Goal: Entertainment & Leisure: Browse casually

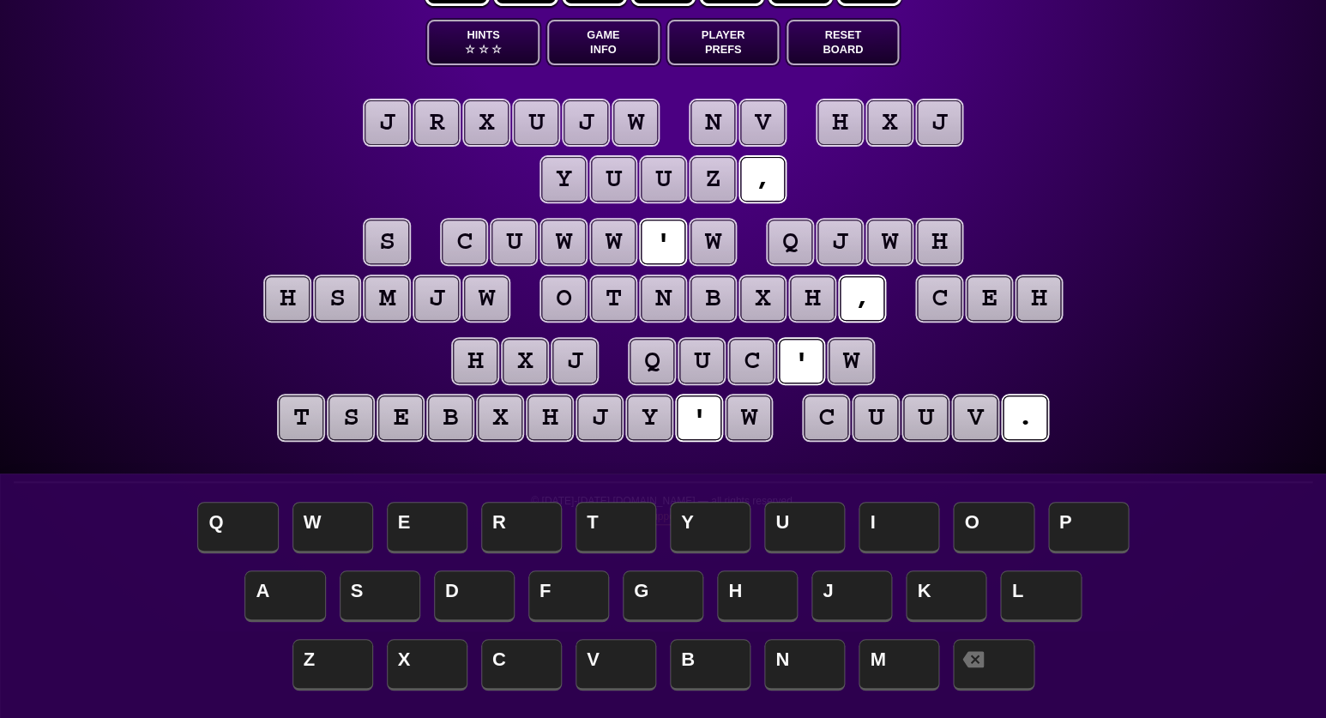
scroll to position [89, 0]
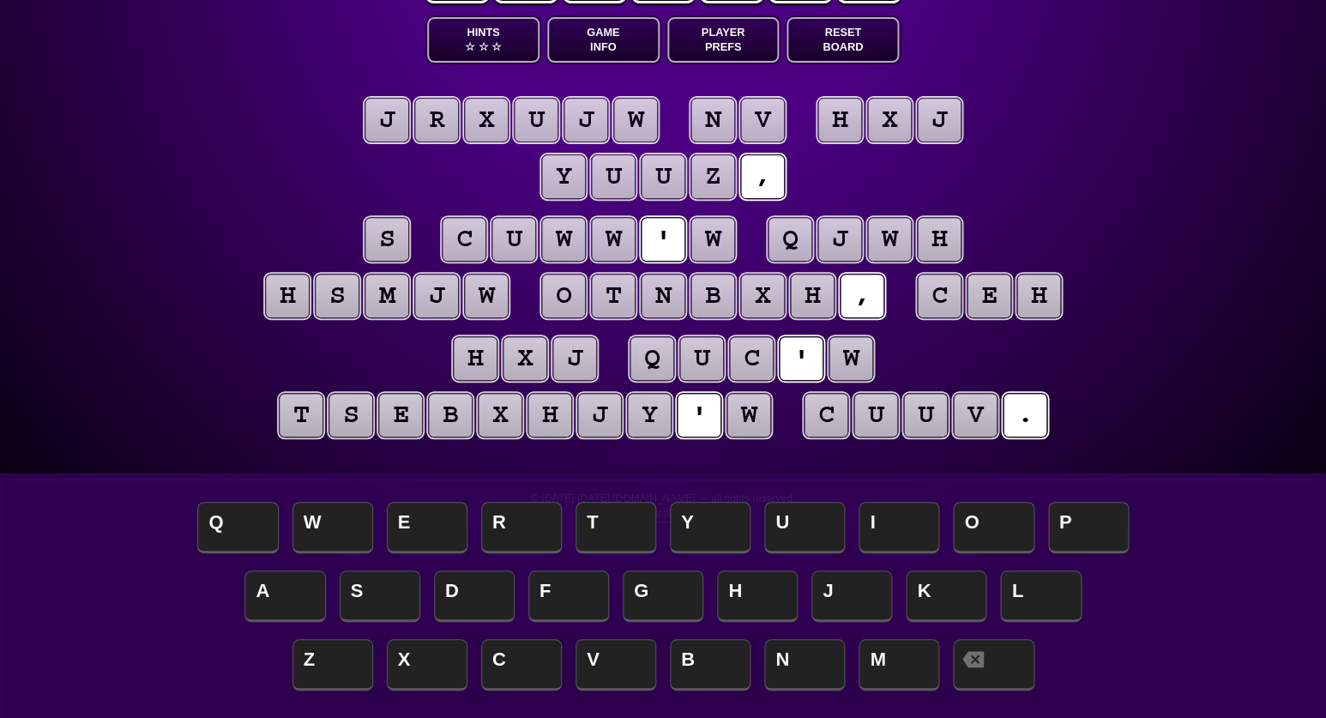
click at [601, 45] on button "Game Info" at bounding box center [603, 39] width 112 height 45
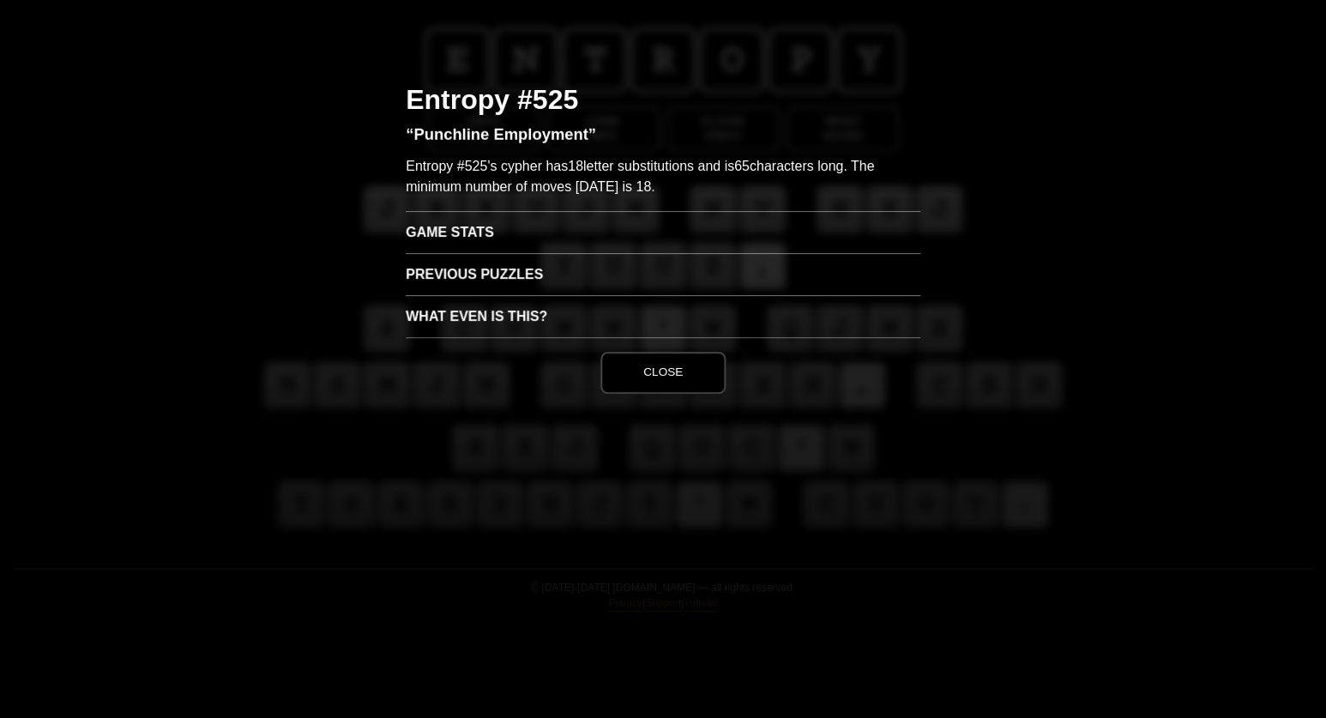
click at [470, 234] on h3 "Game Stats" at bounding box center [663, 232] width 515 height 42
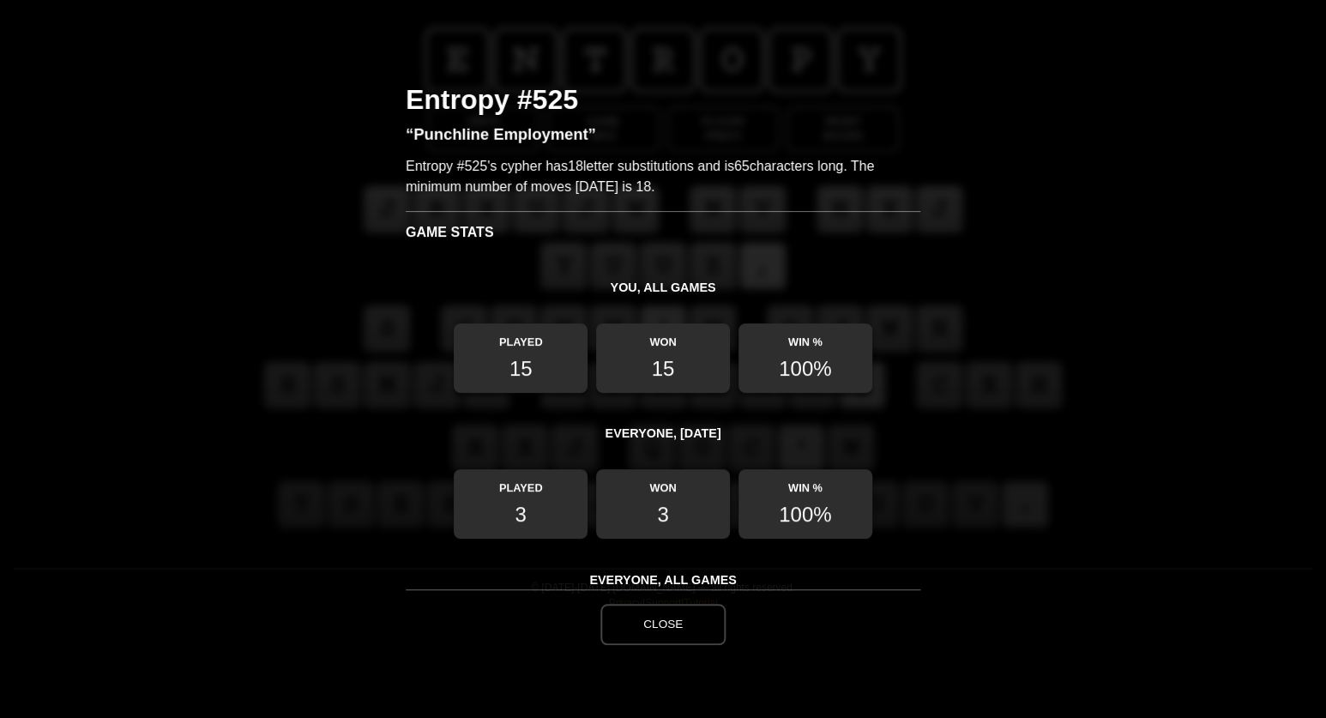
click at [666, 619] on button "Close" at bounding box center [662, 624] width 125 height 41
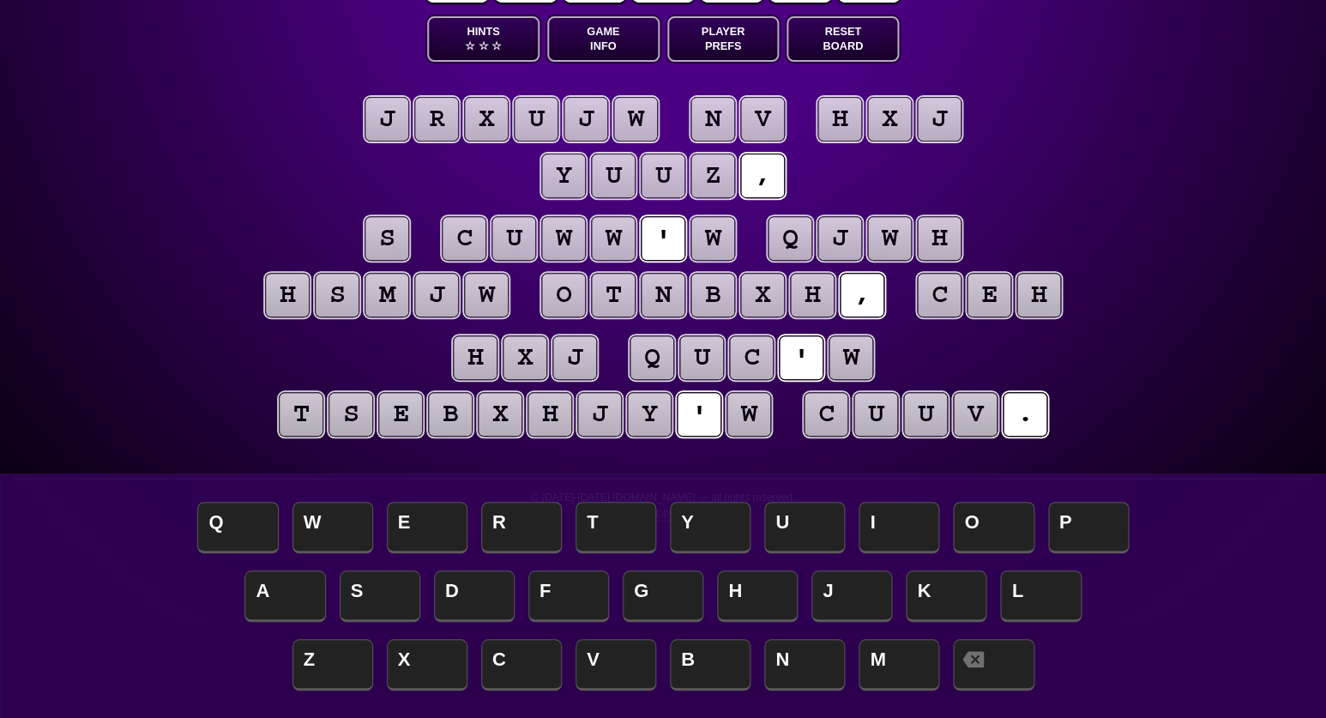
scroll to position [88, 0]
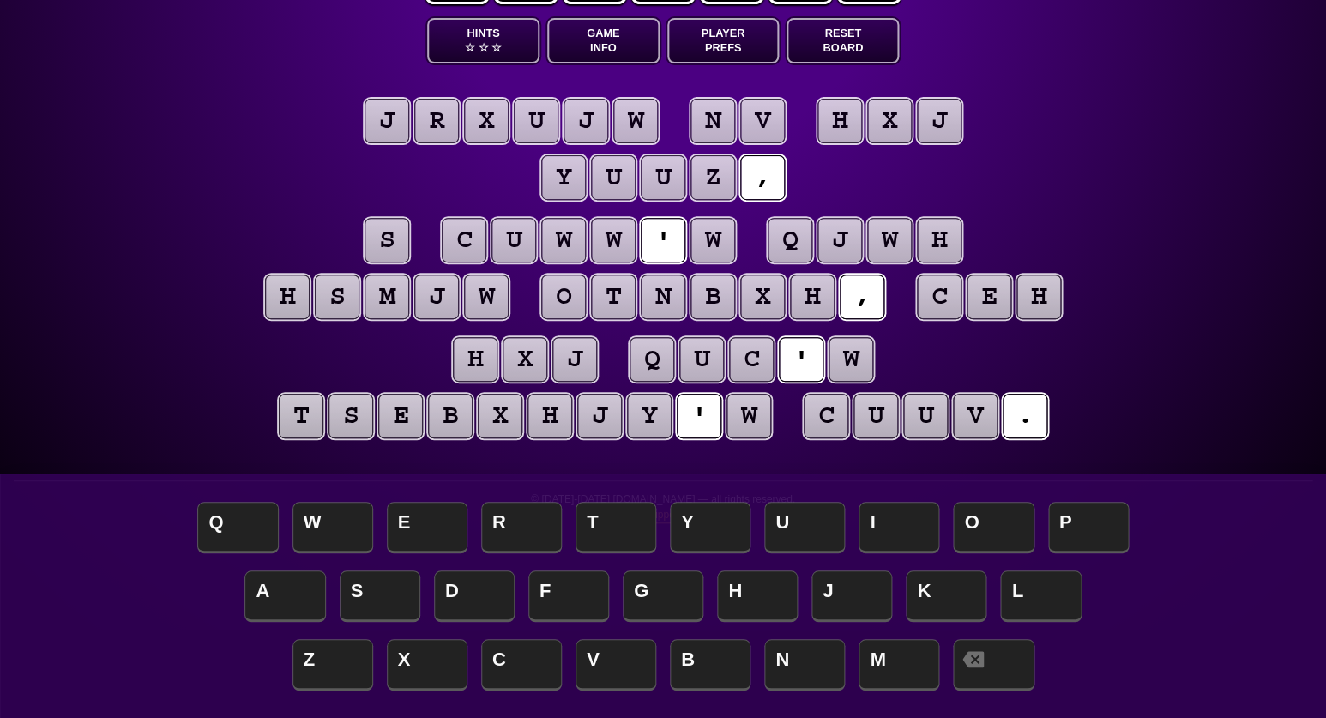
click at [755, 411] on puzzle-tile "w" at bounding box center [749, 416] width 45 height 45
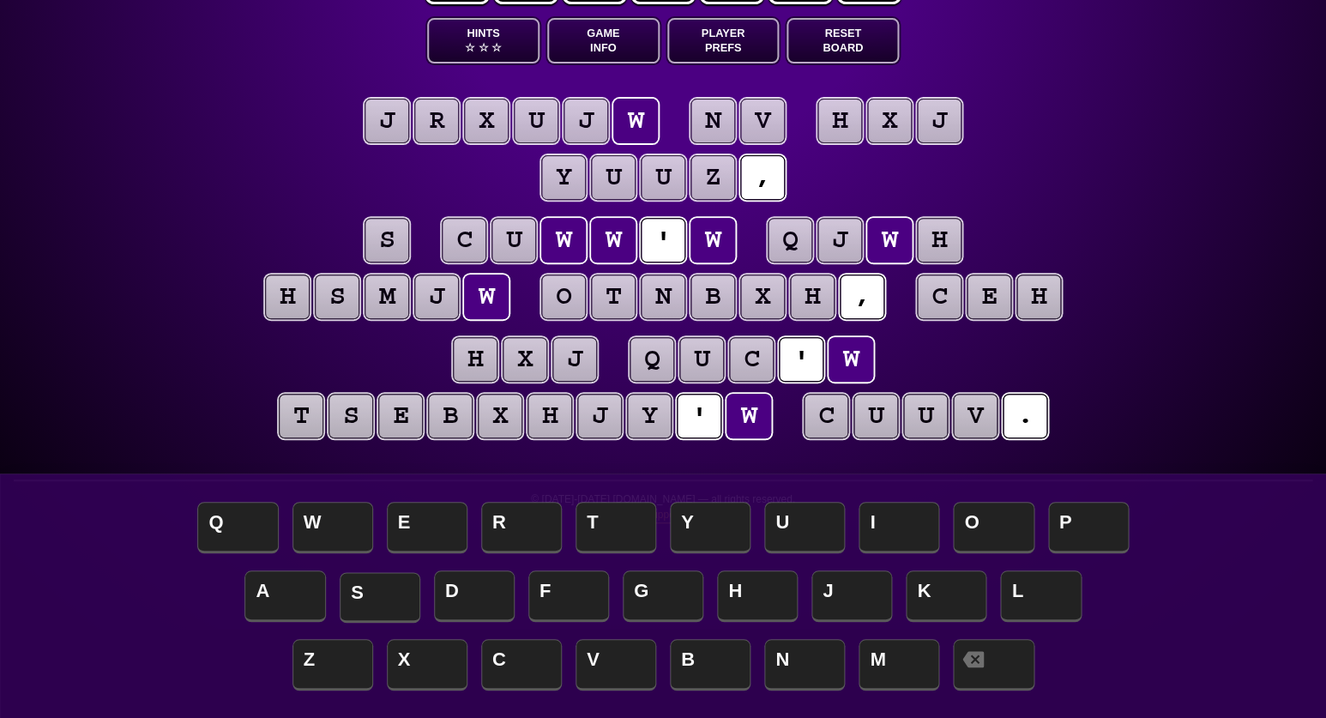
click at [373, 599] on span "S" at bounding box center [380, 597] width 81 height 51
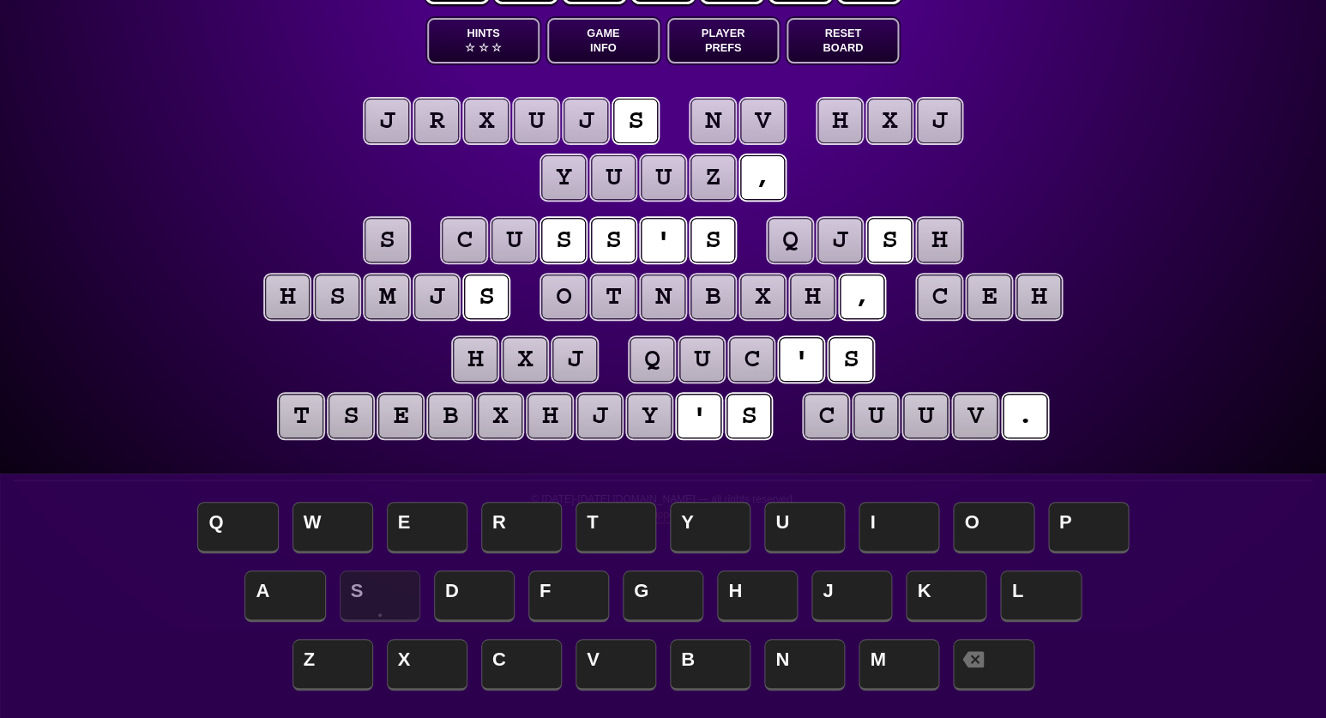
click at [398, 243] on puzzle-tile "s" at bounding box center [387, 240] width 45 height 45
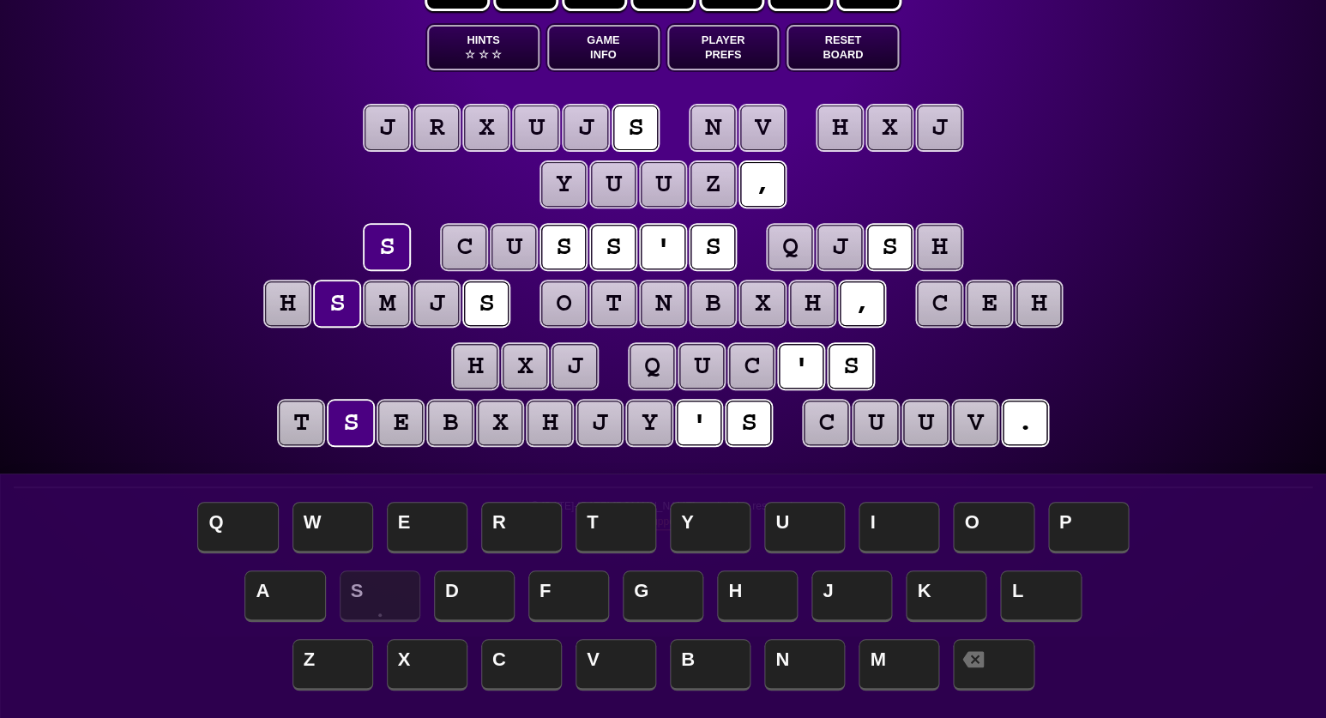
scroll to position [81, 0]
click at [280, 593] on span "A" at bounding box center [284, 597] width 81 height 51
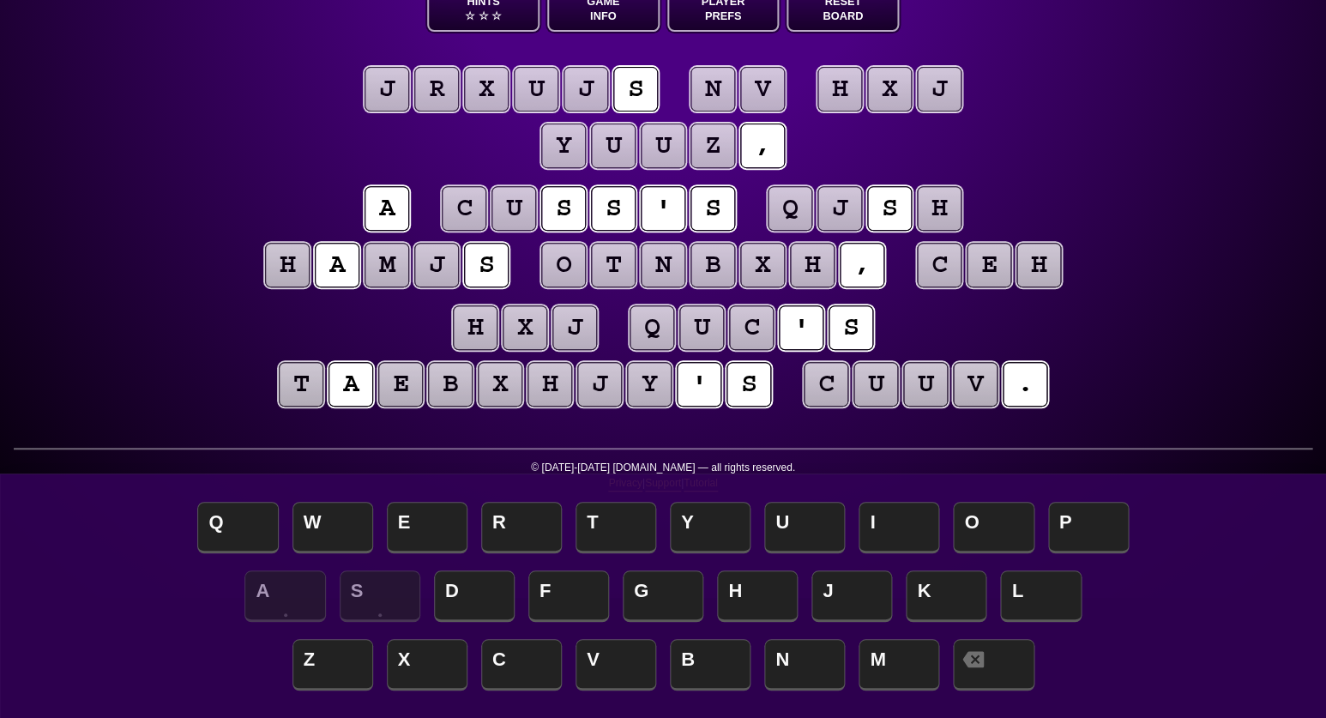
scroll to position [120, 0]
click at [510, 203] on puzzle-tile "u" at bounding box center [514, 208] width 45 height 45
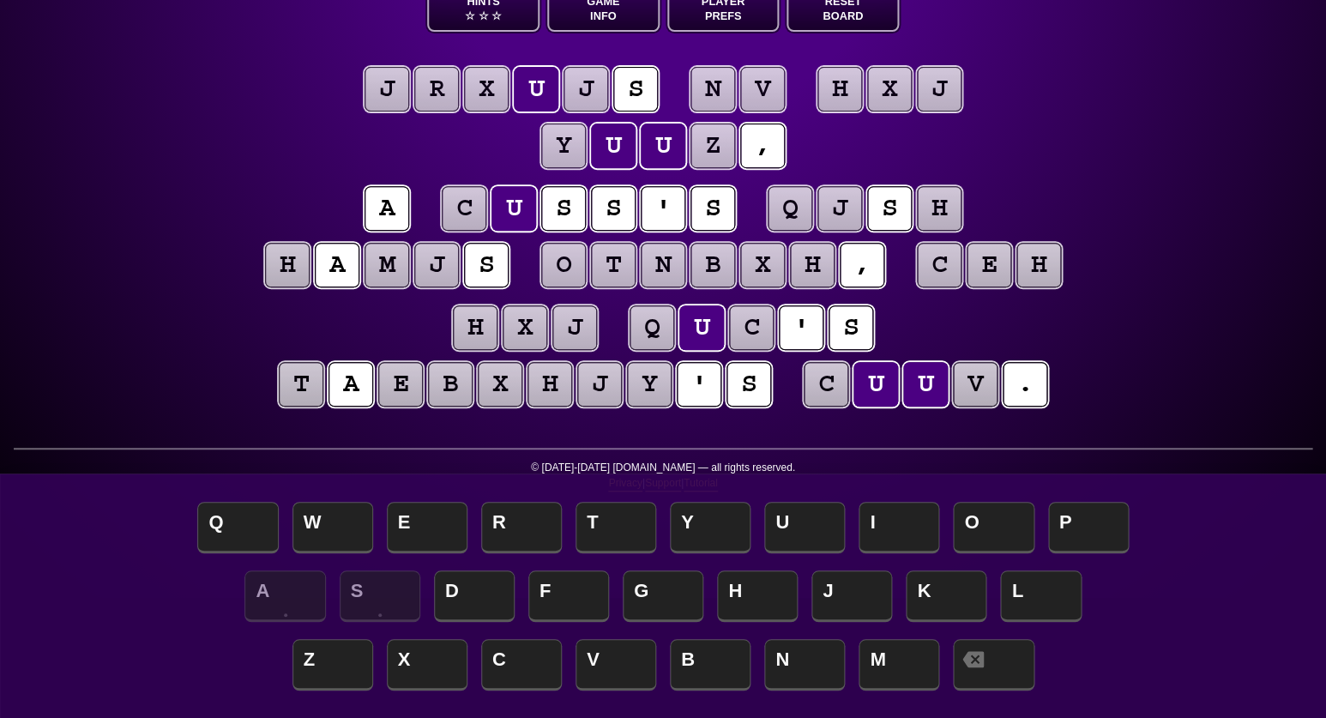
scroll to position [122, 0]
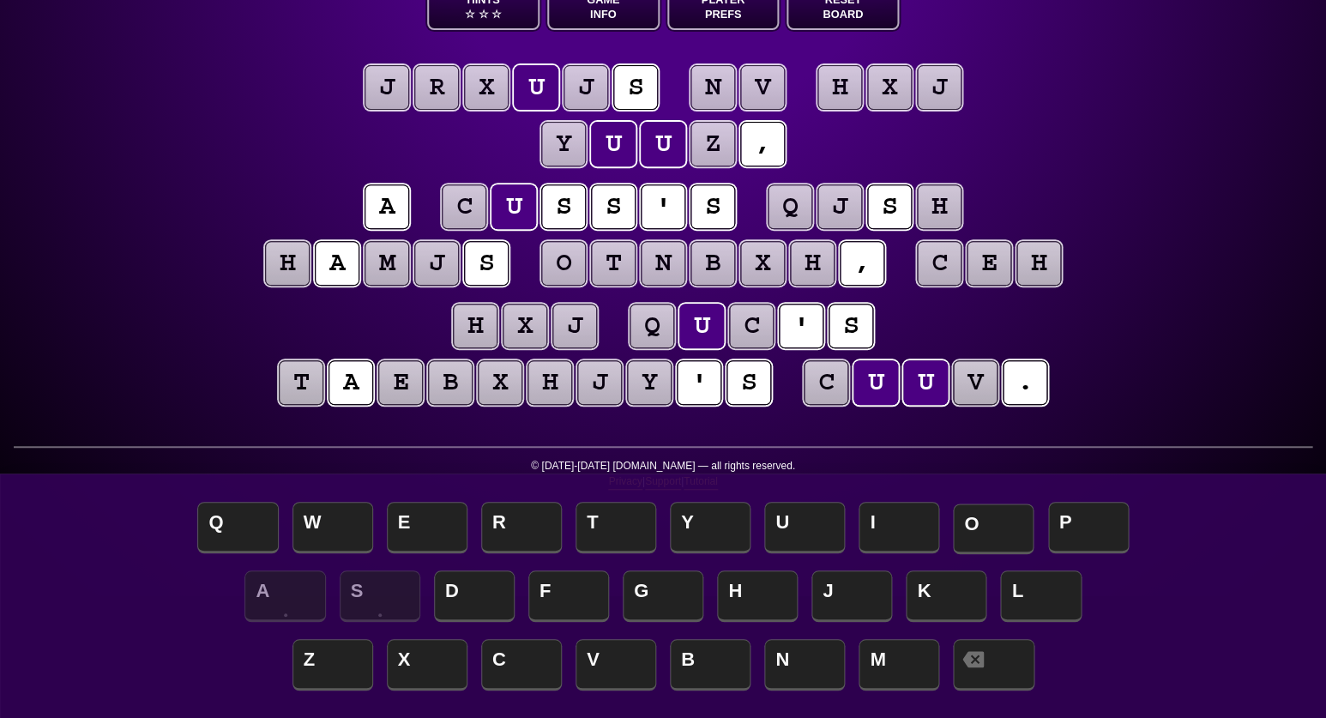
click at [986, 528] on span "O" at bounding box center [993, 529] width 81 height 51
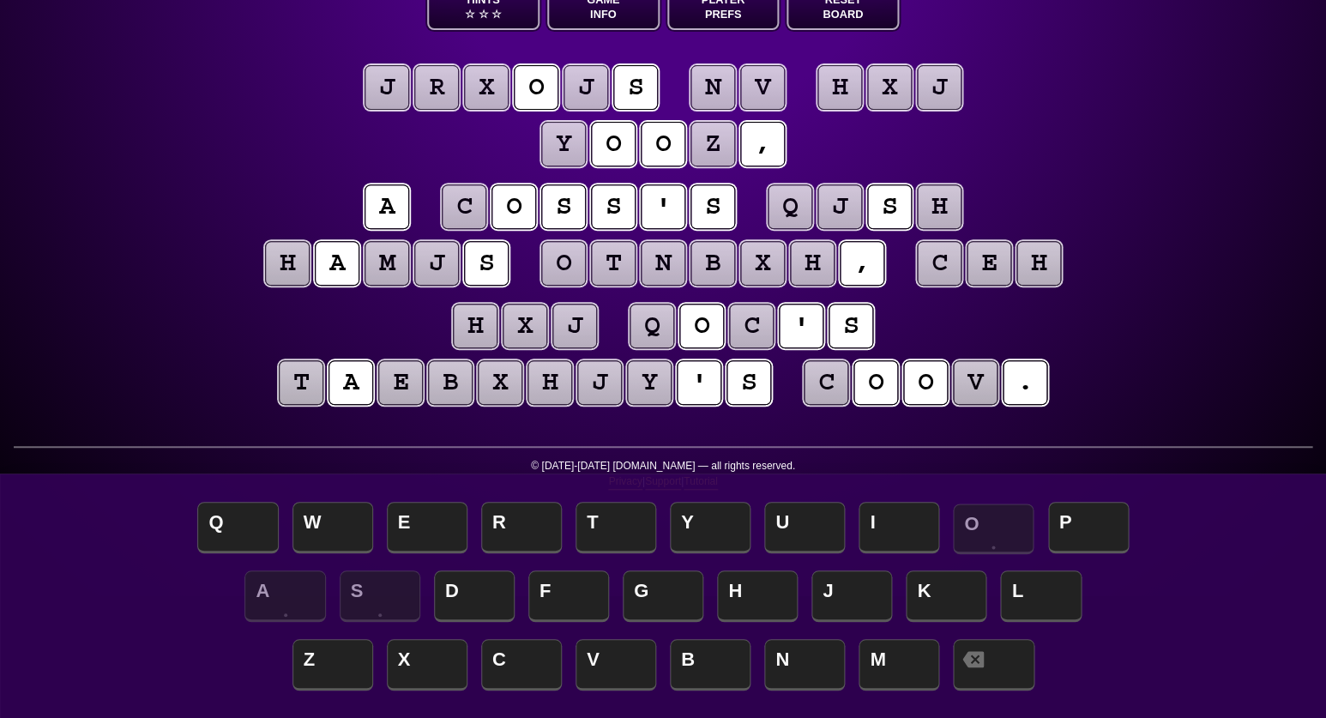
scroll to position [125, 0]
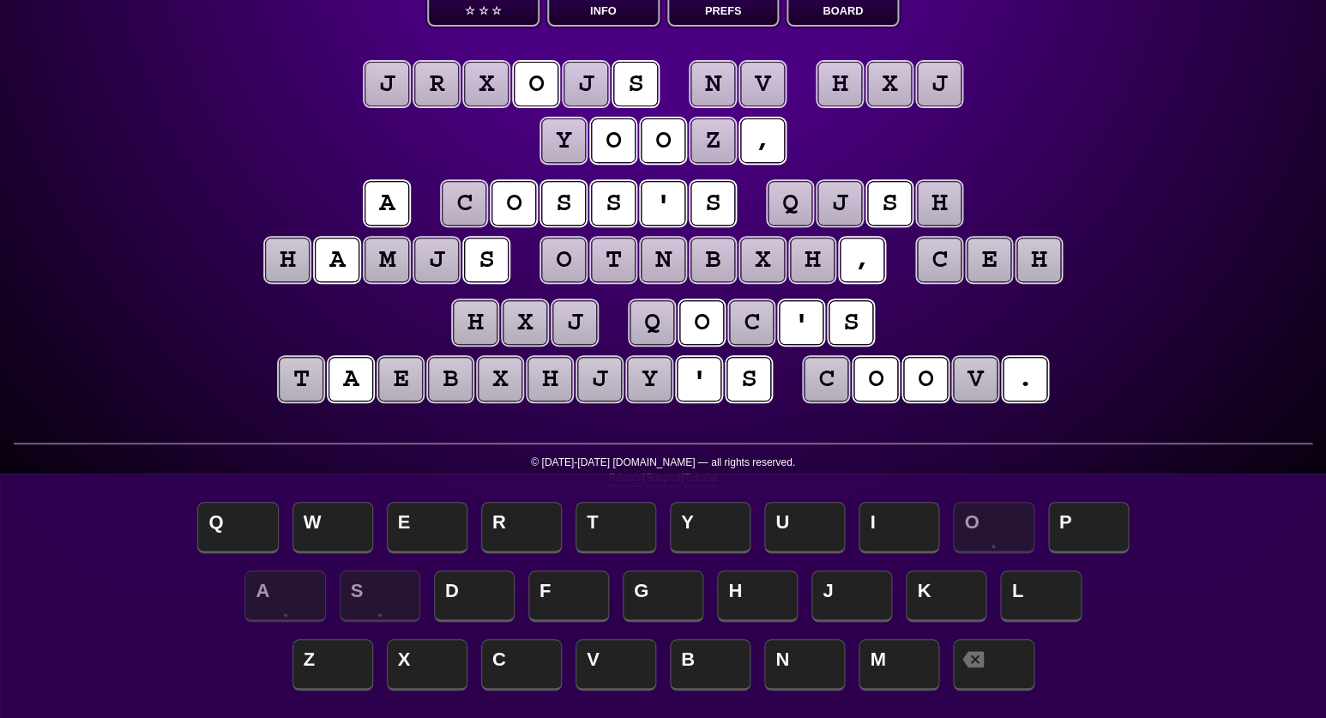
click at [472, 194] on puzzle-tile "c" at bounding box center [464, 203] width 45 height 45
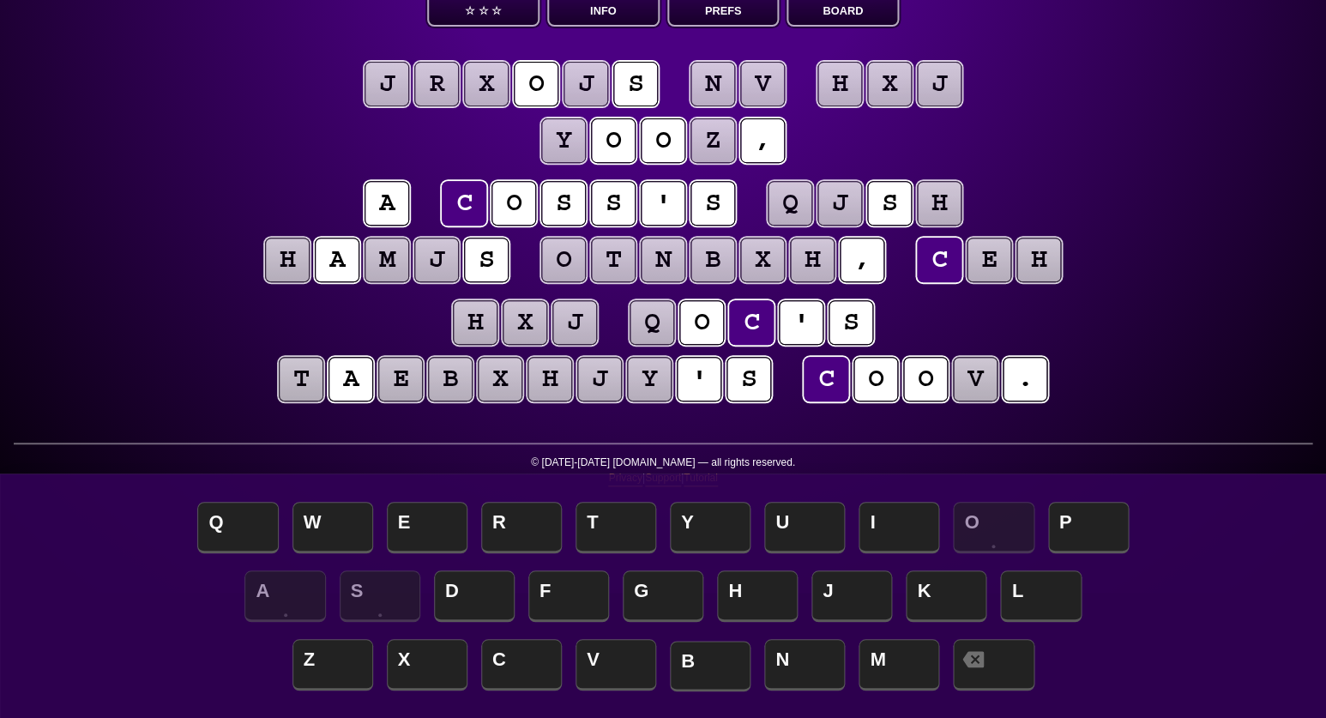
click at [700, 672] on span "B" at bounding box center [710, 666] width 81 height 51
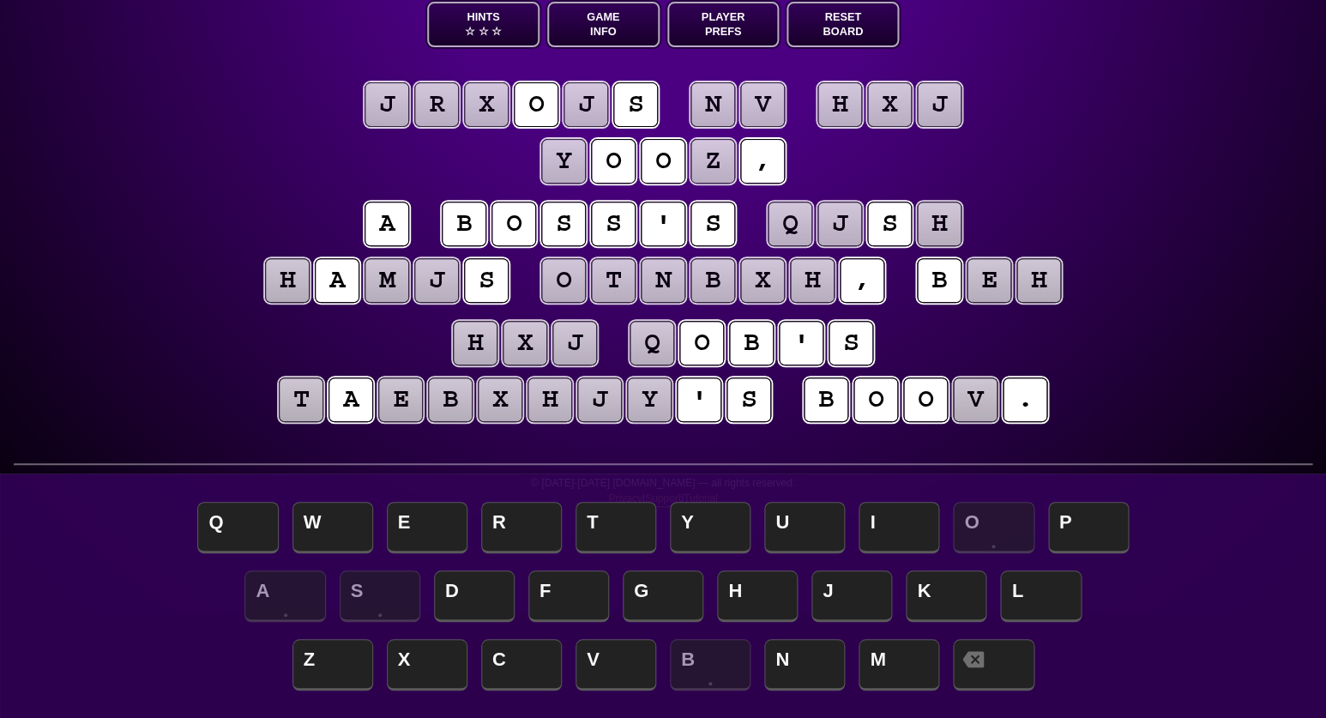
scroll to position [101, 0]
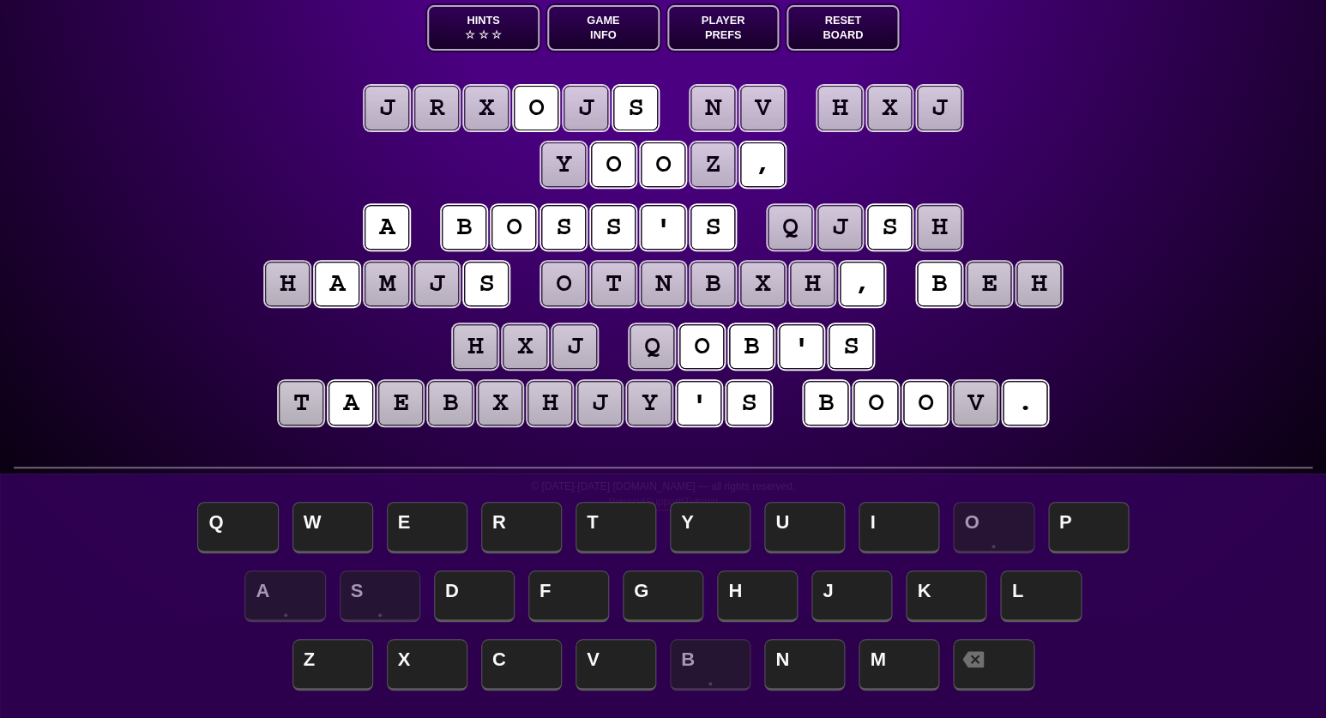
click at [969, 395] on puzzle-tile "v" at bounding box center [975, 403] width 45 height 45
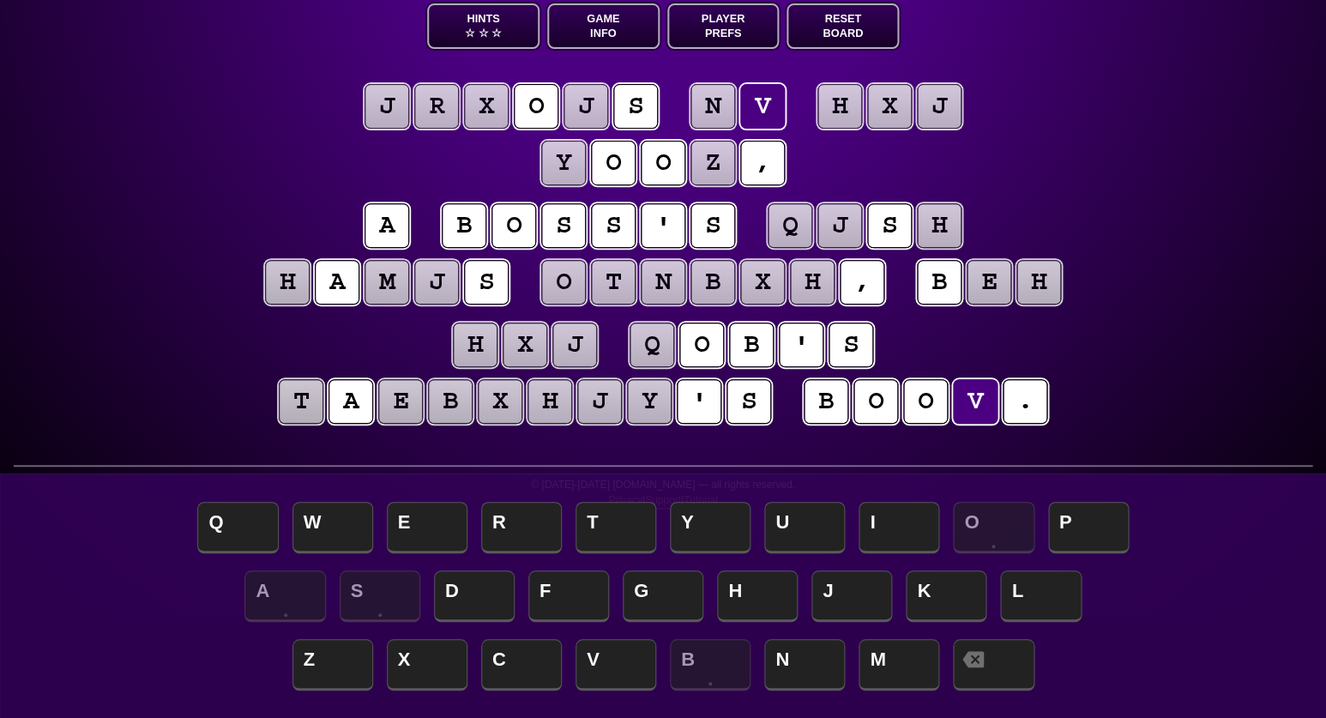
click at [1120, 338] on div "e n t r o p y Hints ☆ ☆ ☆ Game Info Player Prefs Reset Board j r x o j s n v h …" at bounding box center [663, 256] width 1326 height 718
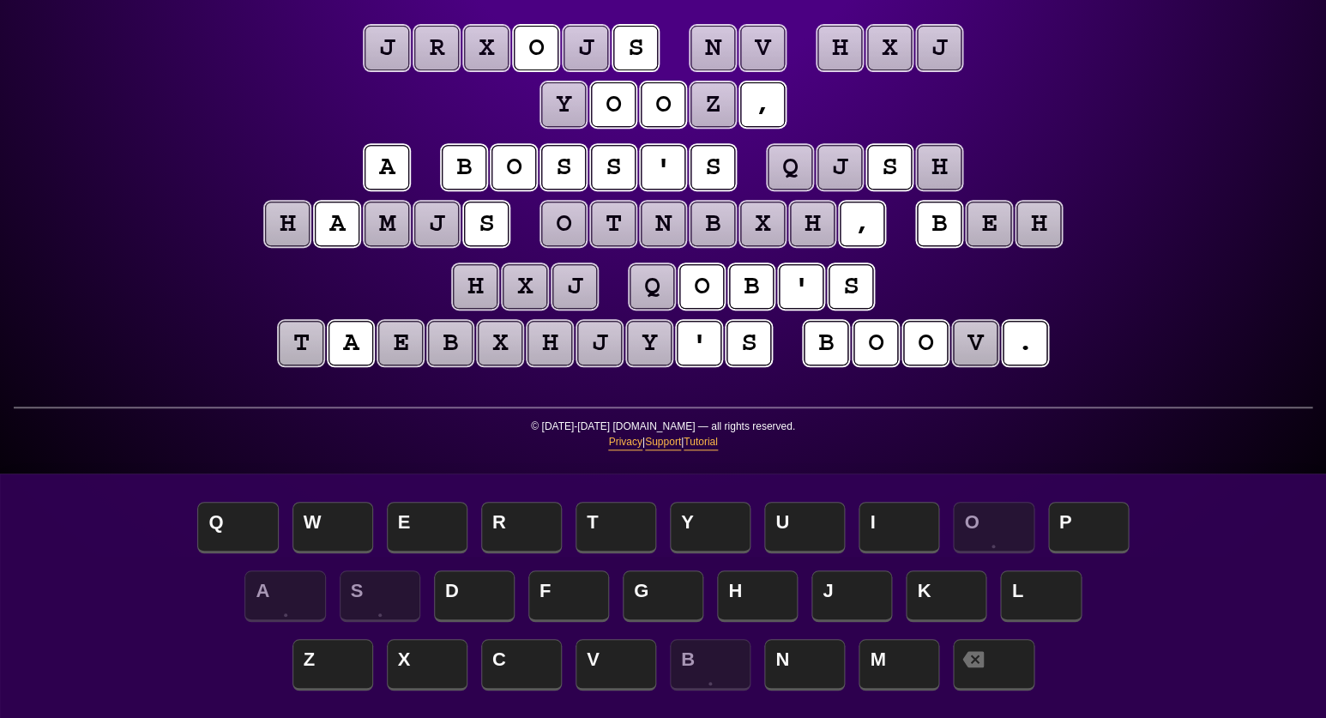
scroll to position [150, 0]
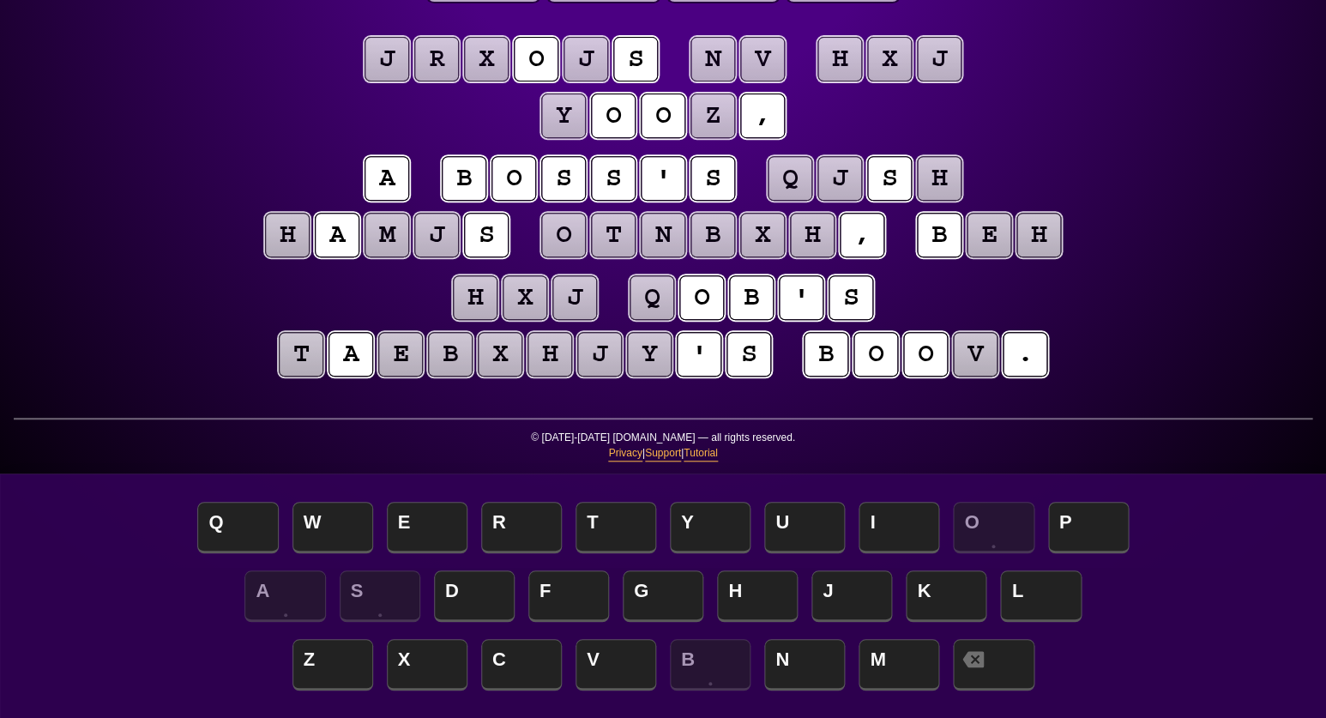
click at [577, 303] on puzzle-tile "j" at bounding box center [574, 297] width 45 height 45
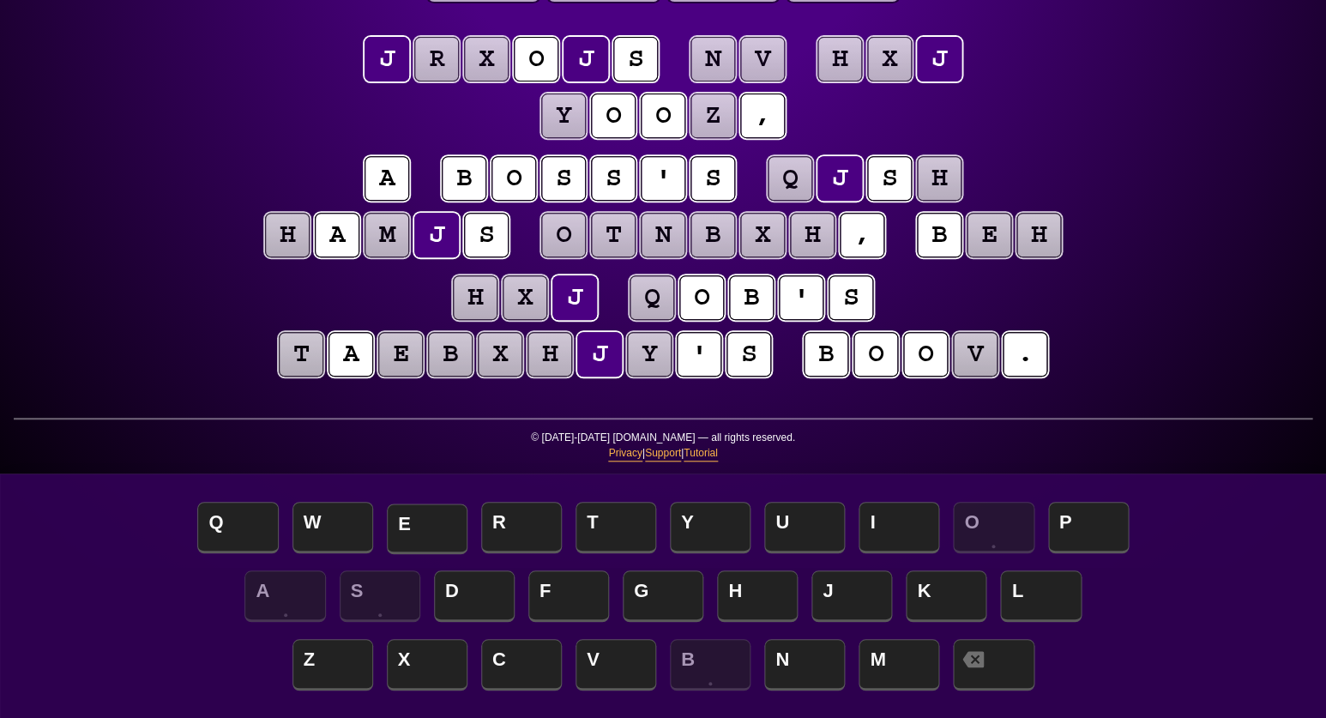
click at [442, 532] on span "E" at bounding box center [427, 529] width 81 height 51
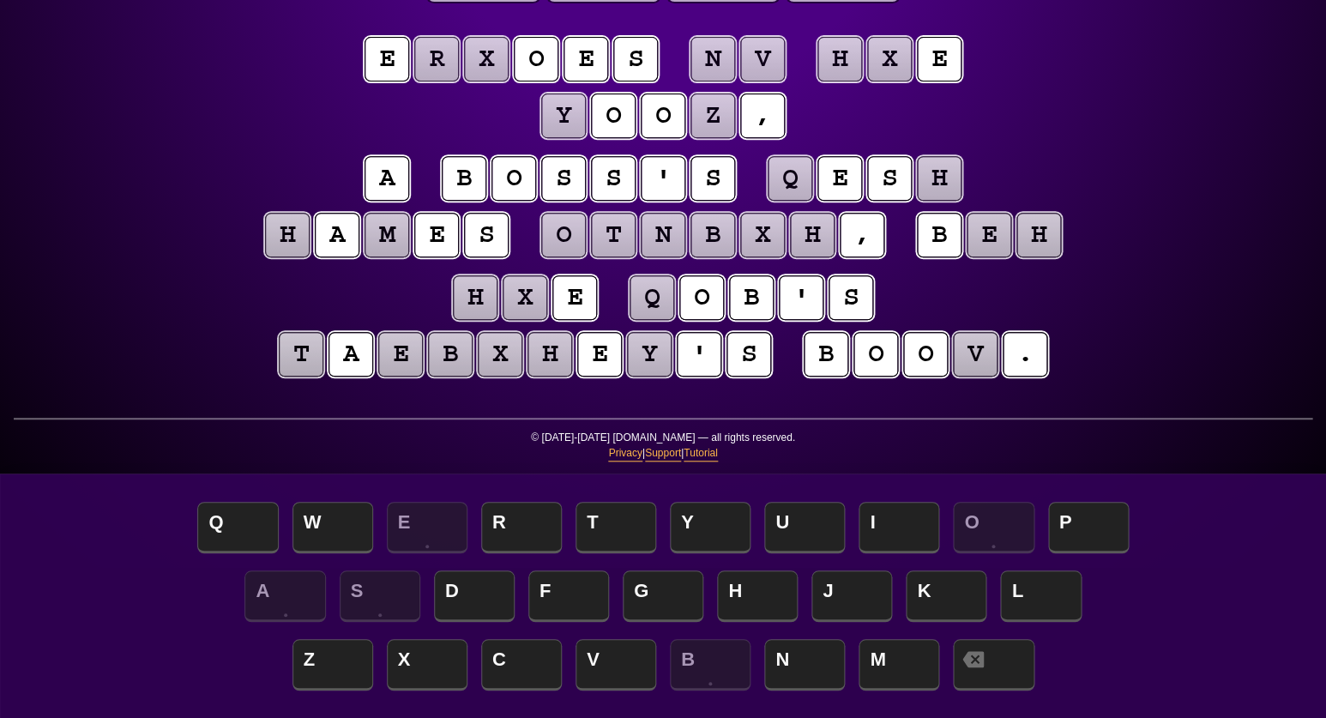
click at [511, 312] on puzzle-tile "x" at bounding box center [525, 297] width 45 height 45
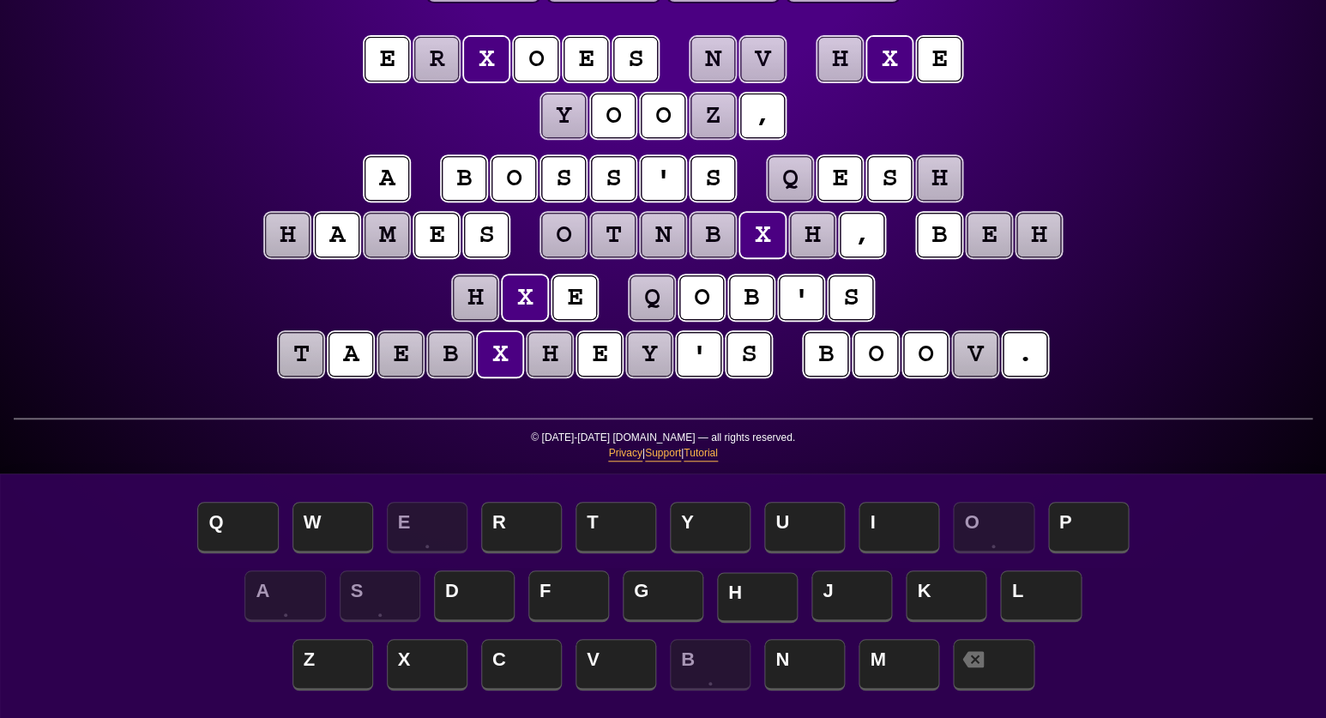
click at [778, 596] on span "H" at bounding box center [757, 597] width 81 height 51
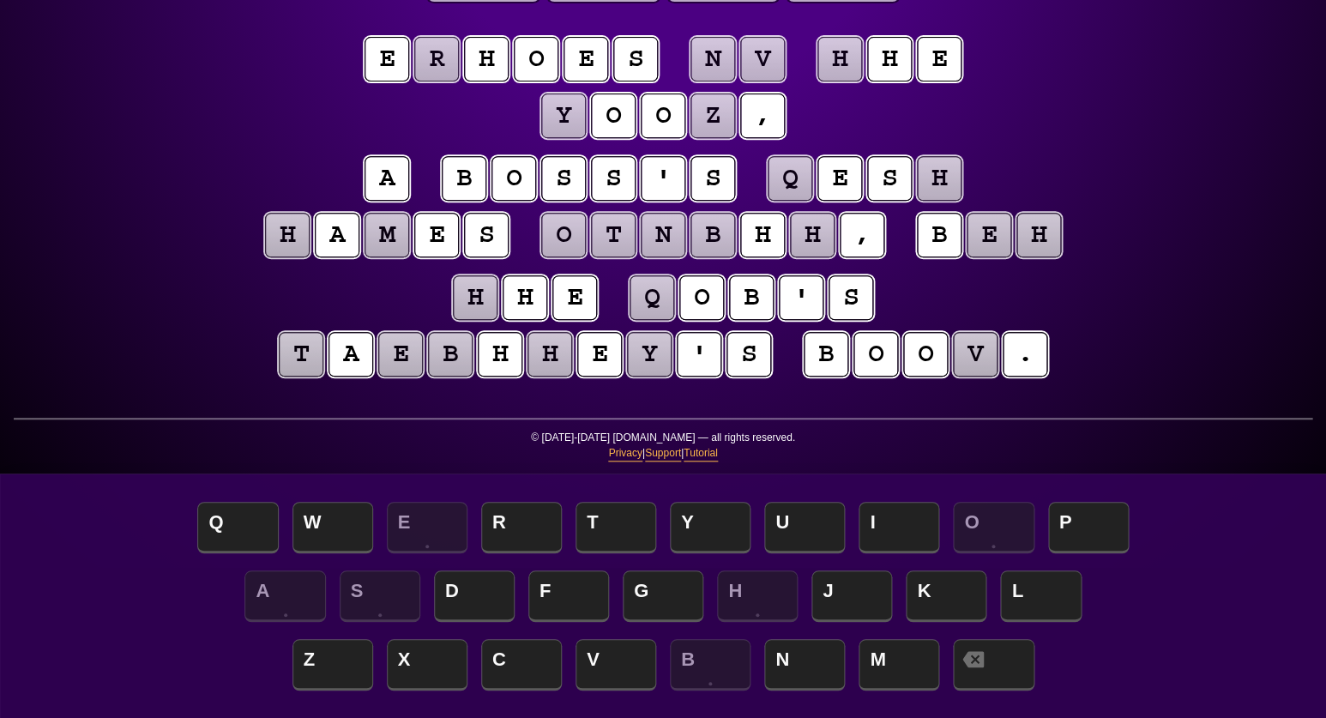
click at [487, 293] on puzzle-tile "h" at bounding box center [475, 297] width 45 height 45
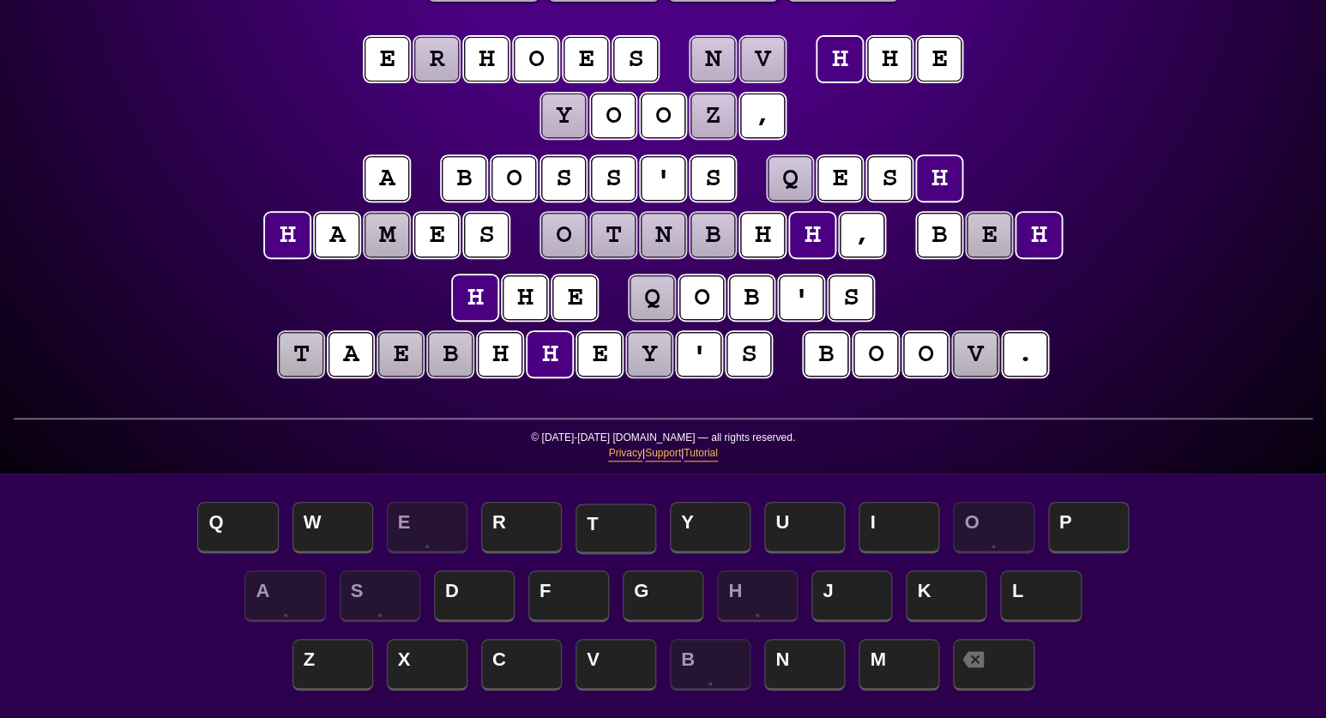
click at [604, 517] on span "T" at bounding box center [616, 529] width 81 height 51
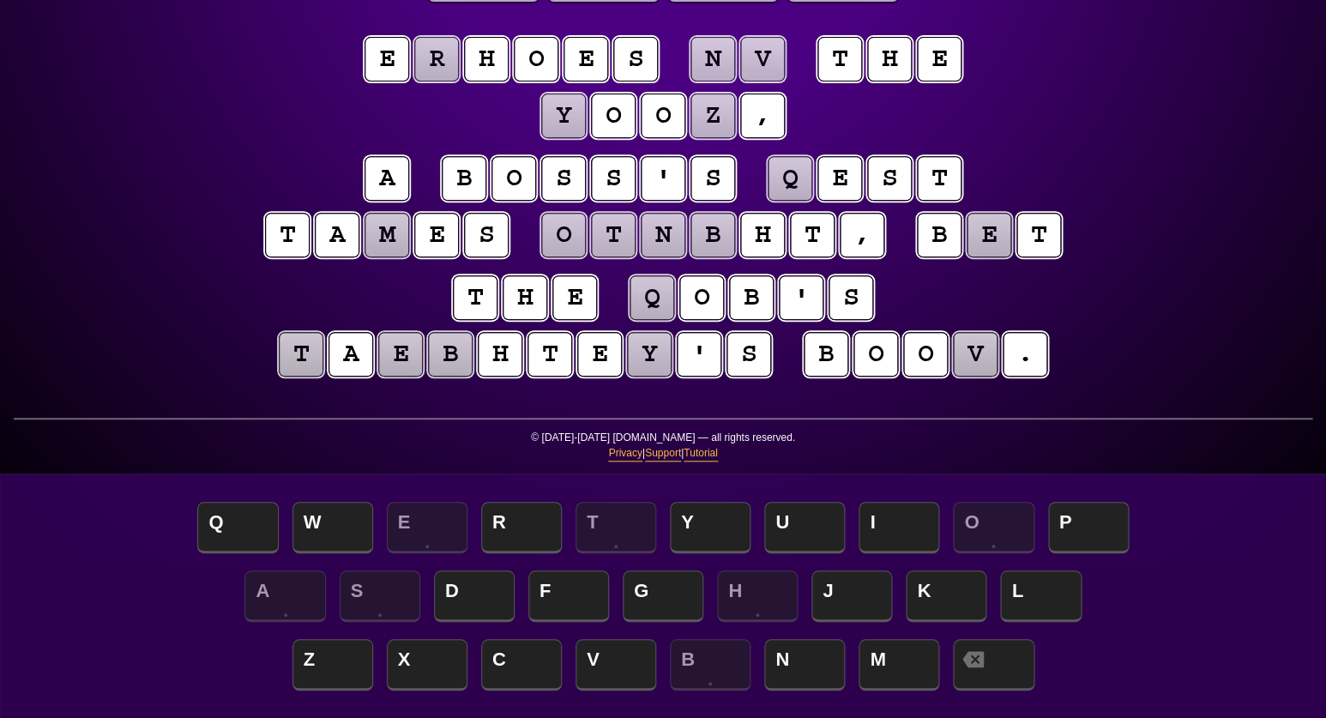
scroll to position [151, 0]
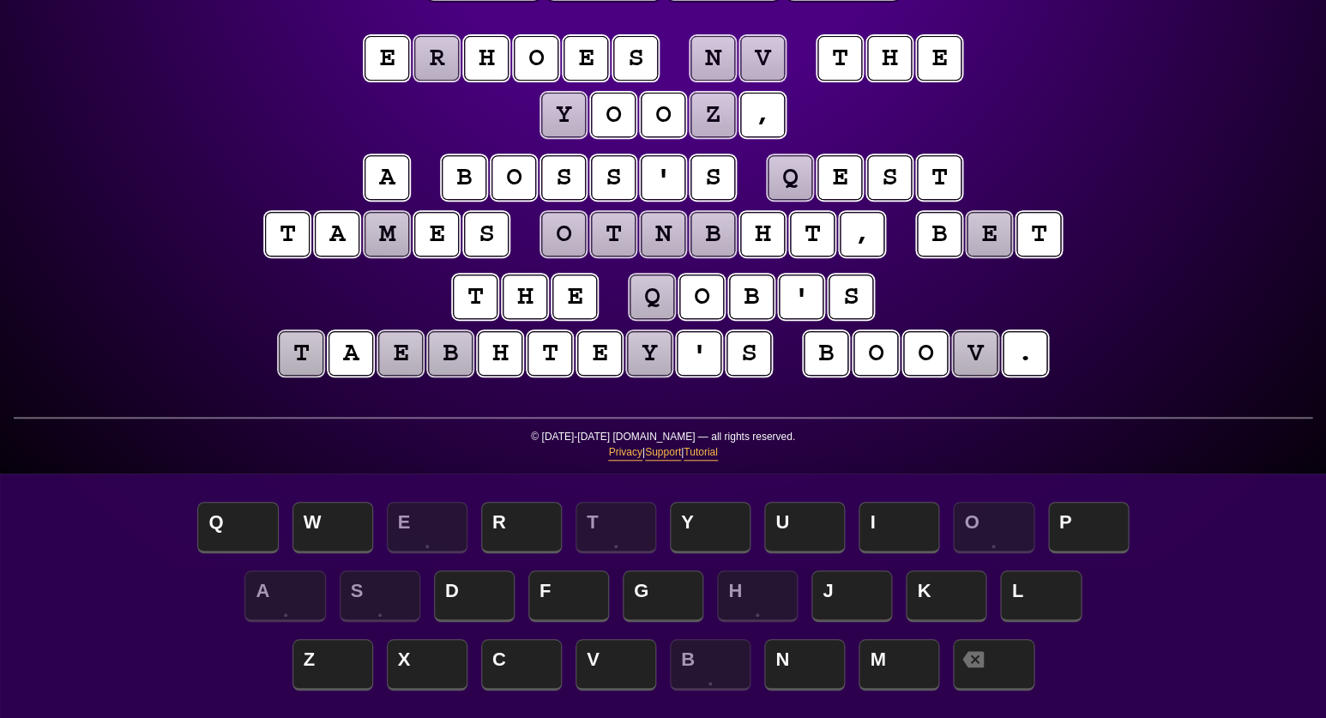
click at [992, 238] on puzzle-tile "e" at bounding box center [989, 234] width 45 height 45
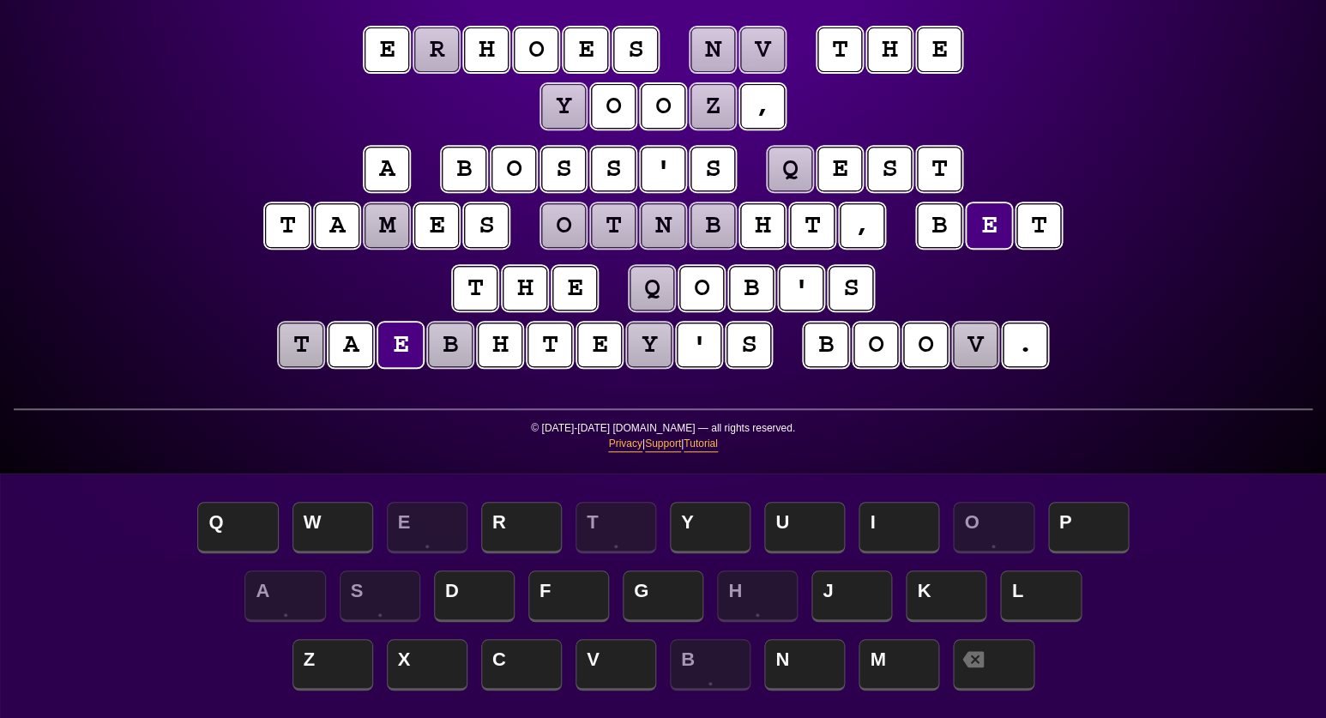
scroll to position [161, 0]
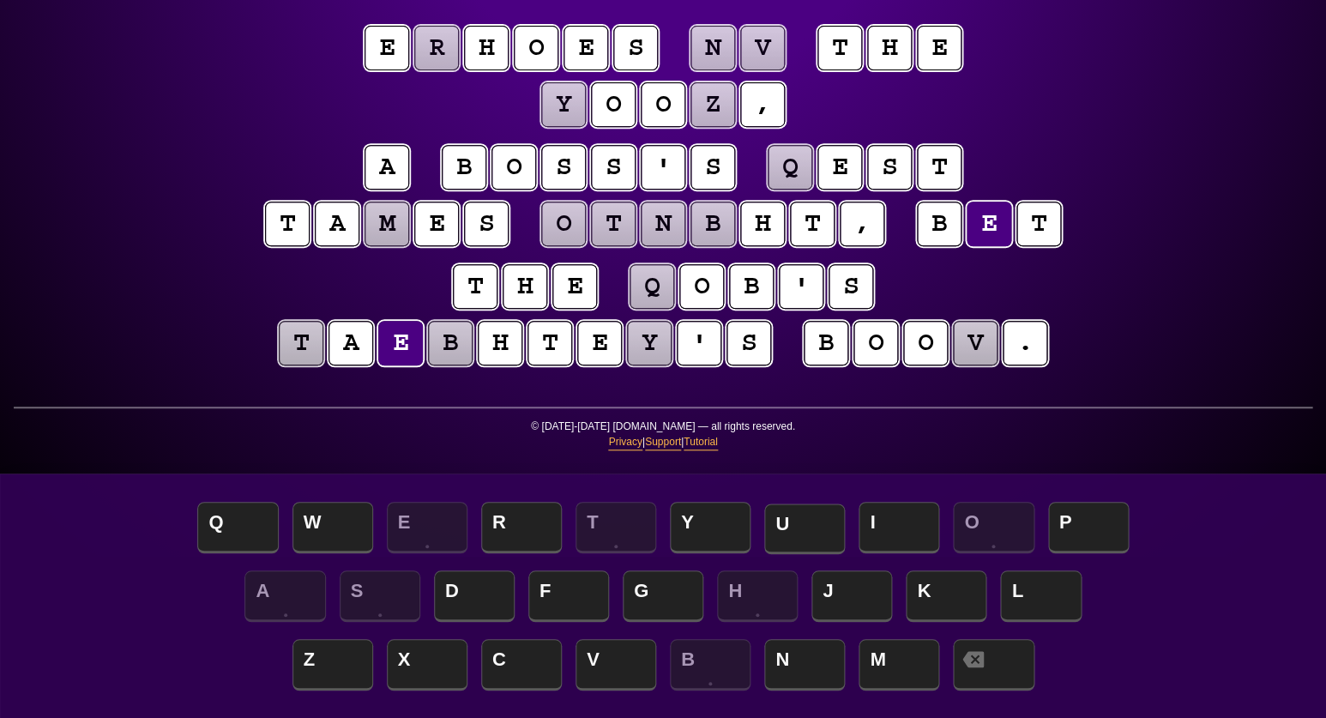
click at [794, 524] on span "U" at bounding box center [804, 529] width 81 height 51
click at [642, 352] on puzzle-tile "y" at bounding box center [649, 343] width 45 height 45
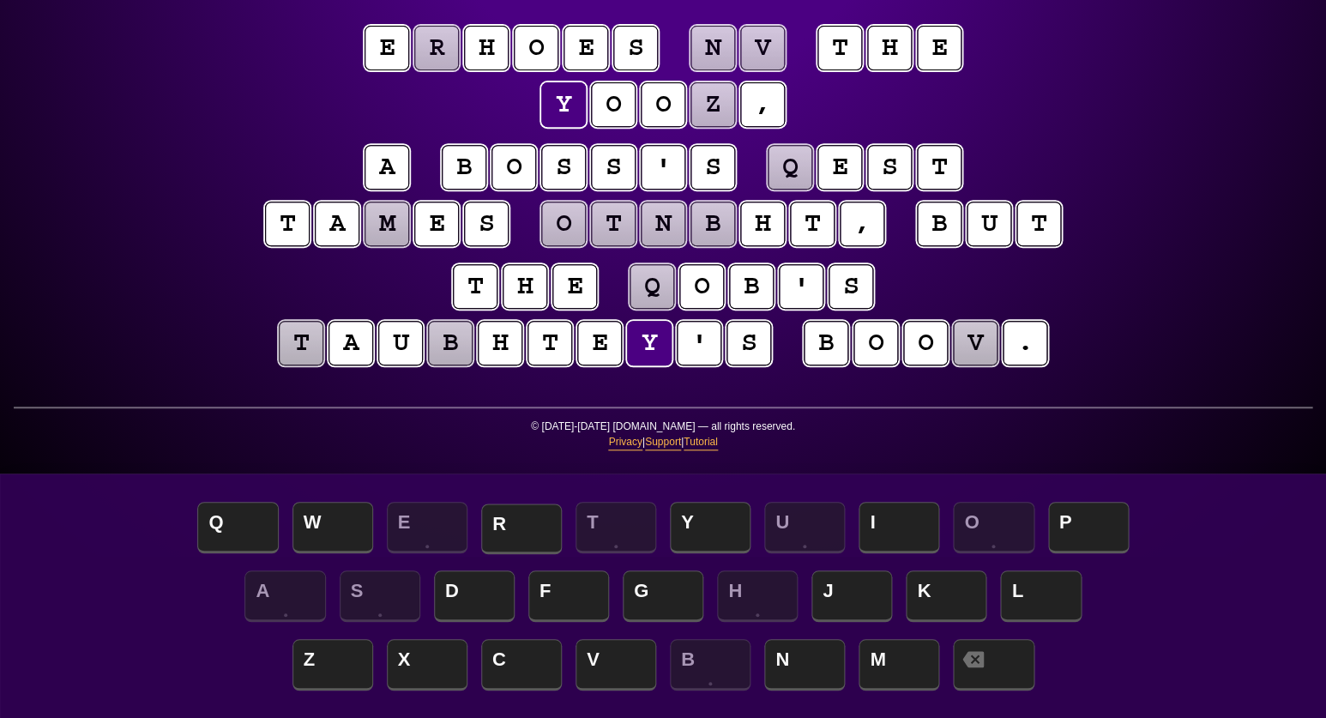
click at [524, 520] on span "R" at bounding box center [521, 529] width 81 height 51
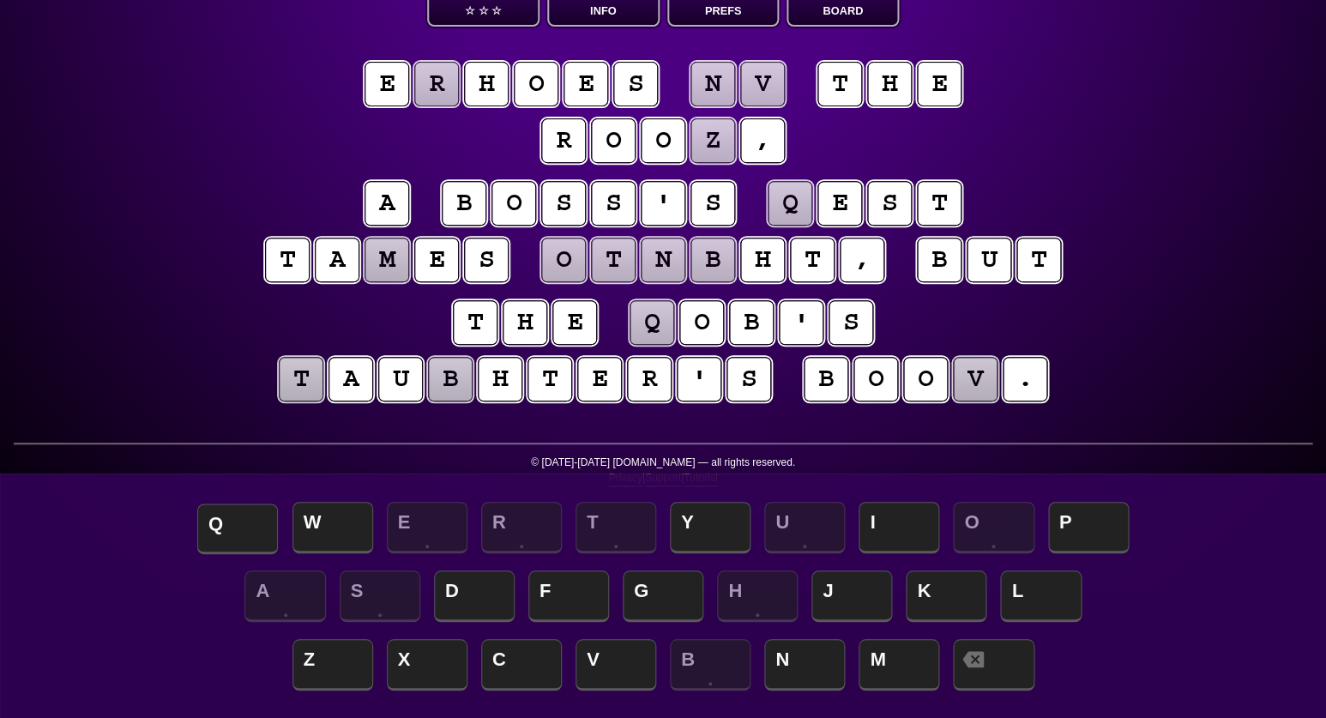
scroll to position [124, 0]
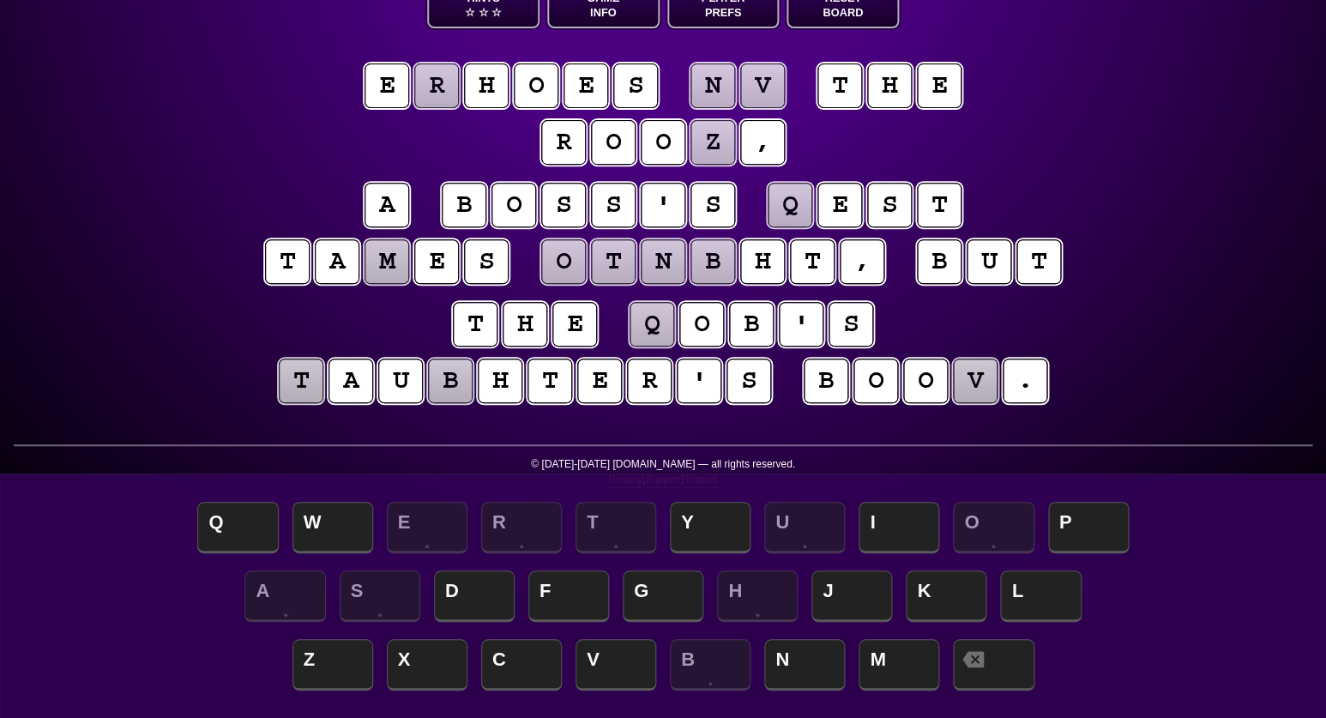
click at [448, 85] on puzzle-tile "r" at bounding box center [436, 85] width 45 height 45
click at [520, 659] on span "C" at bounding box center [521, 666] width 81 height 51
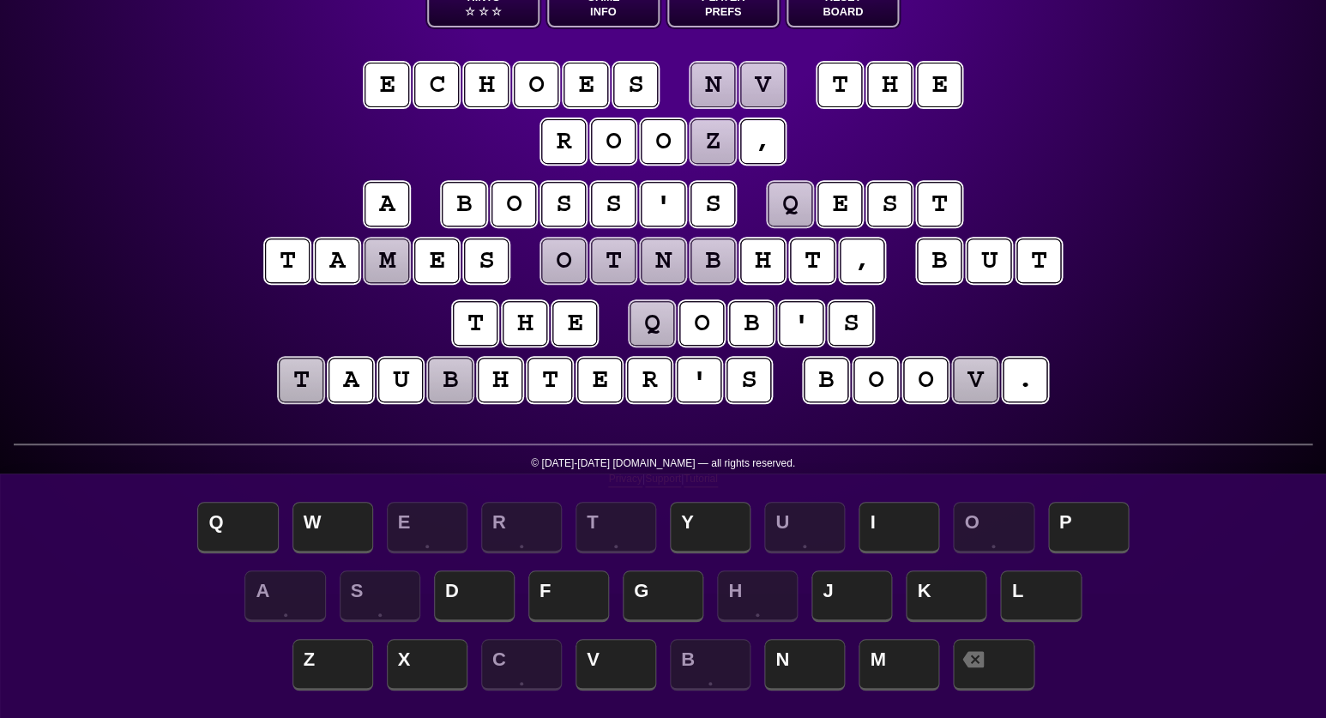
click at [715, 80] on puzzle-tile "n" at bounding box center [713, 85] width 45 height 45
click at [896, 531] on span "I" at bounding box center [899, 529] width 81 height 51
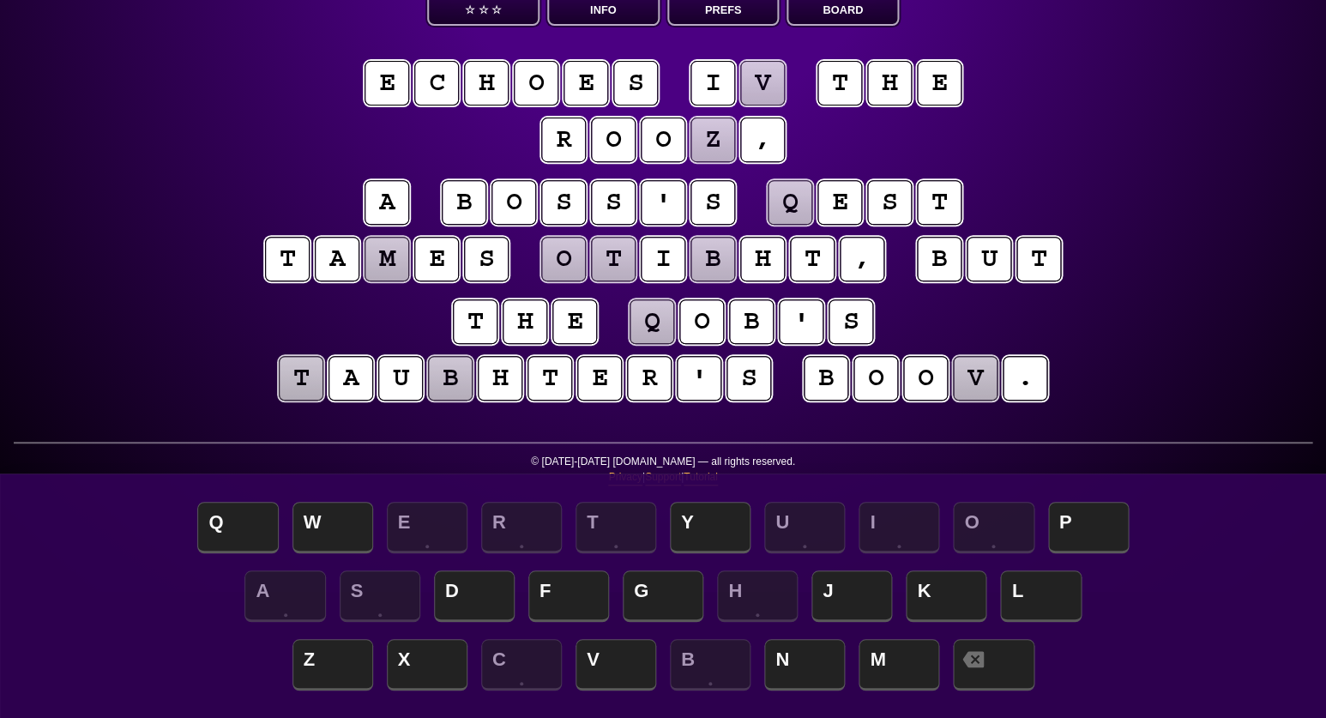
click at [760, 75] on puzzle-tile "v" at bounding box center [762, 83] width 45 height 45
click at [823, 655] on span "N" at bounding box center [804, 666] width 81 height 51
click at [712, 136] on puzzle-tile "z" at bounding box center [713, 140] width 45 height 45
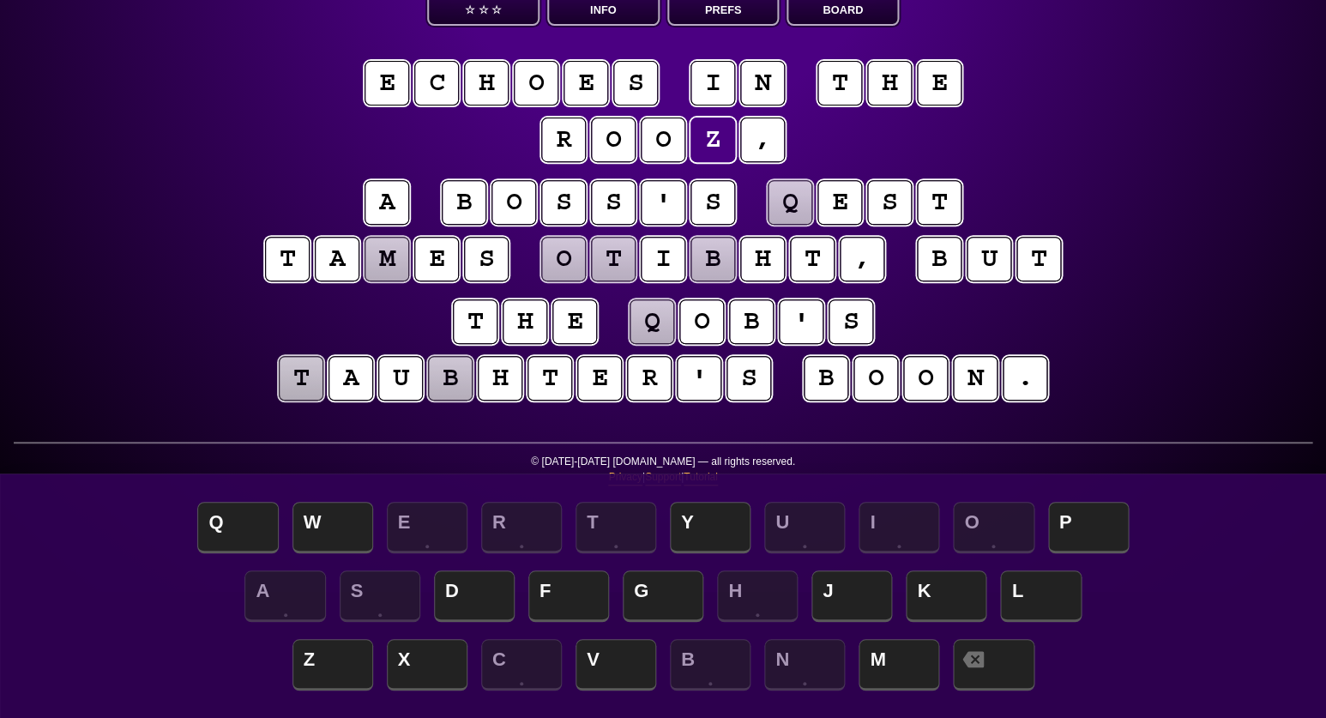
scroll to position [130, 0]
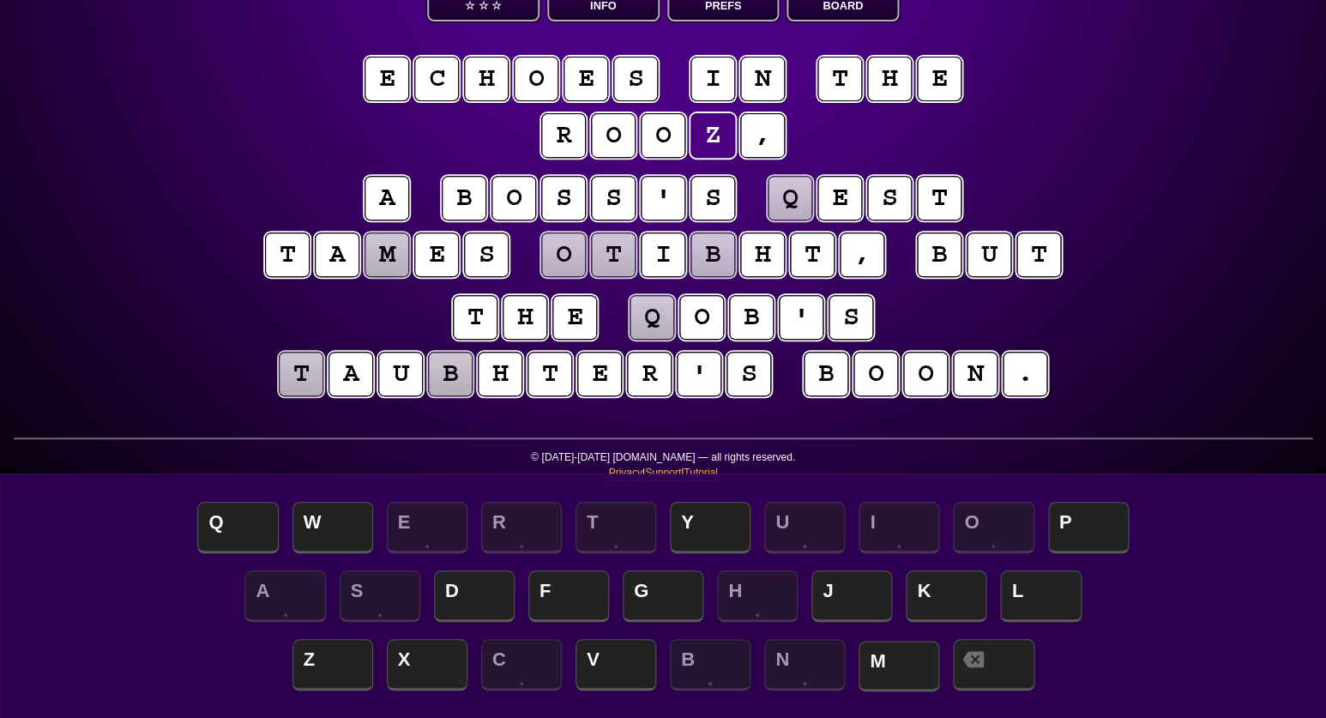
click at [911, 661] on span "M" at bounding box center [899, 666] width 81 height 51
click at [390, 253] on puzzle-tile "m" at bounding box center [387, 254] width 45 height 45
click at [715, 253] on puzzle-tile "b" at bounding box center [713, 254] width 45 height 45
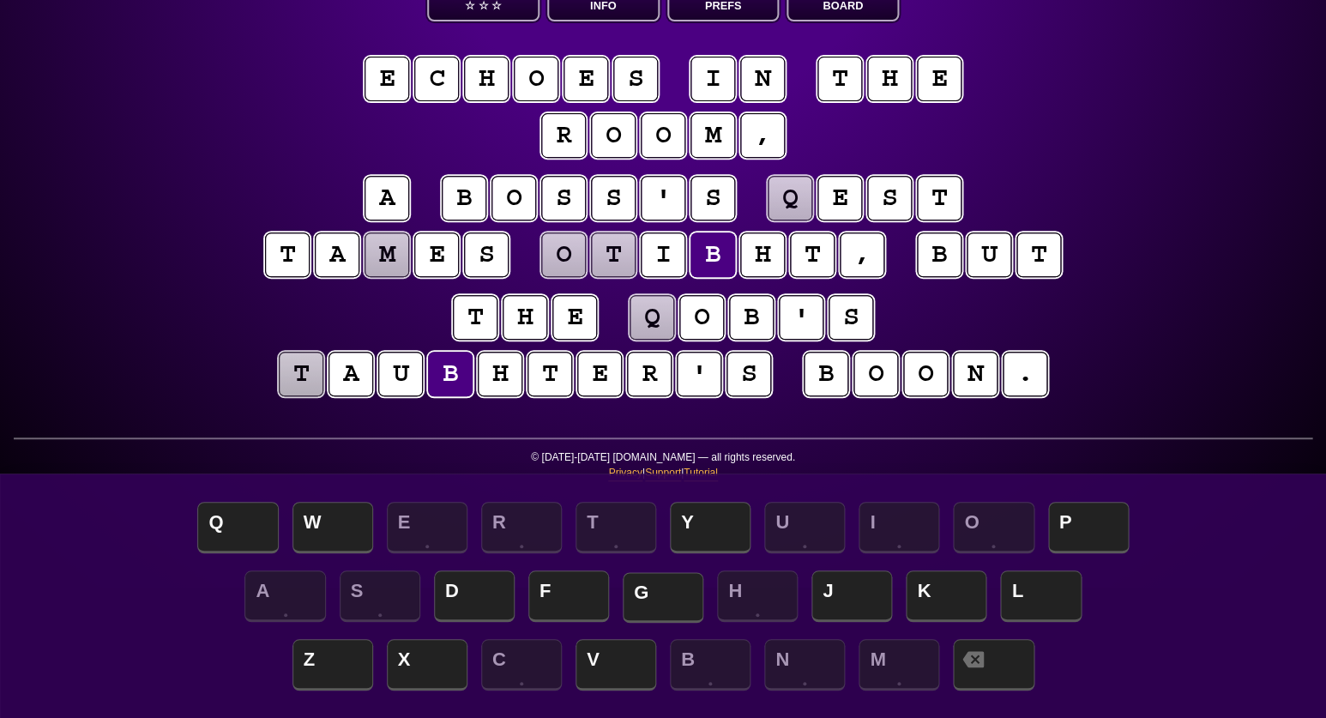
click at [674, 600] on span "G" at bounding box center [663, 597] width 81 height 51
click at [309, 376] on puzzle-tile "t" at bounding box center [301, 374] width 45 height 45
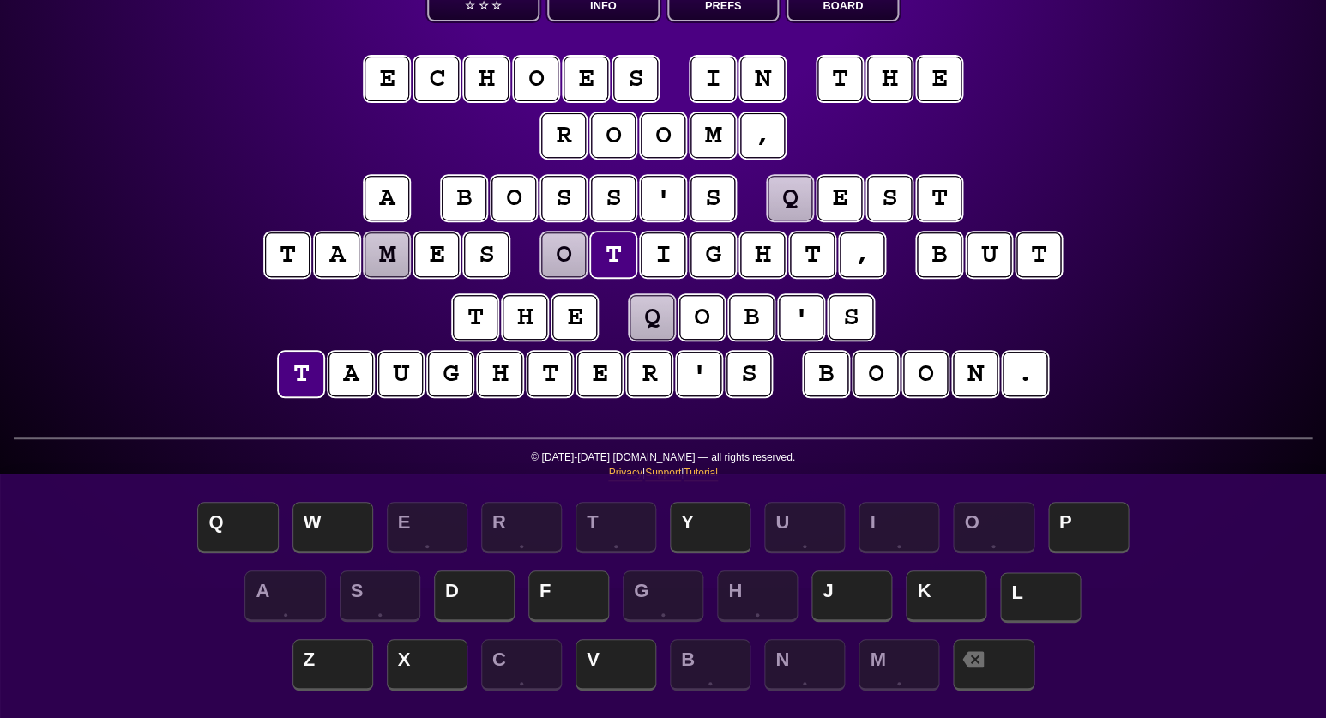
click at [1022, 591] on span "L" at bounding box center [1040, 597] width 81 height 51
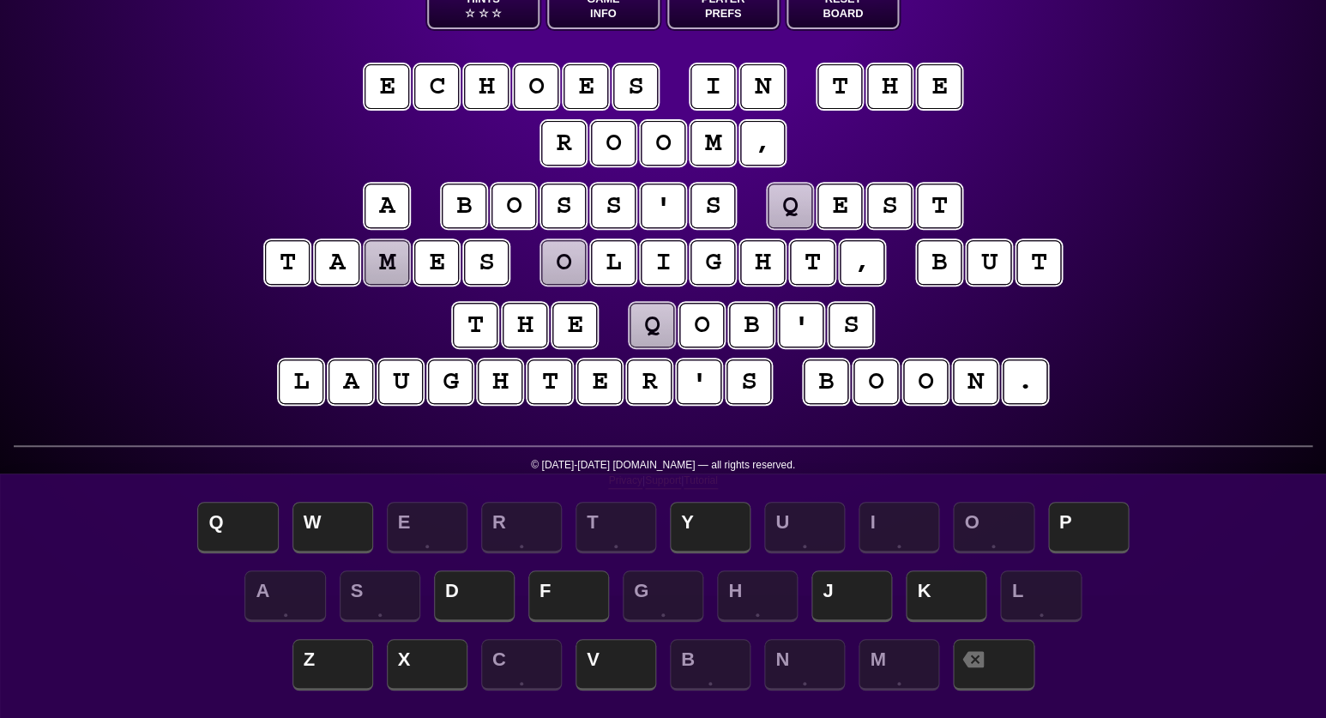
click at [384, 254] on puzzle-tile "m" at bounding box center [387, 262] width 45 height 45
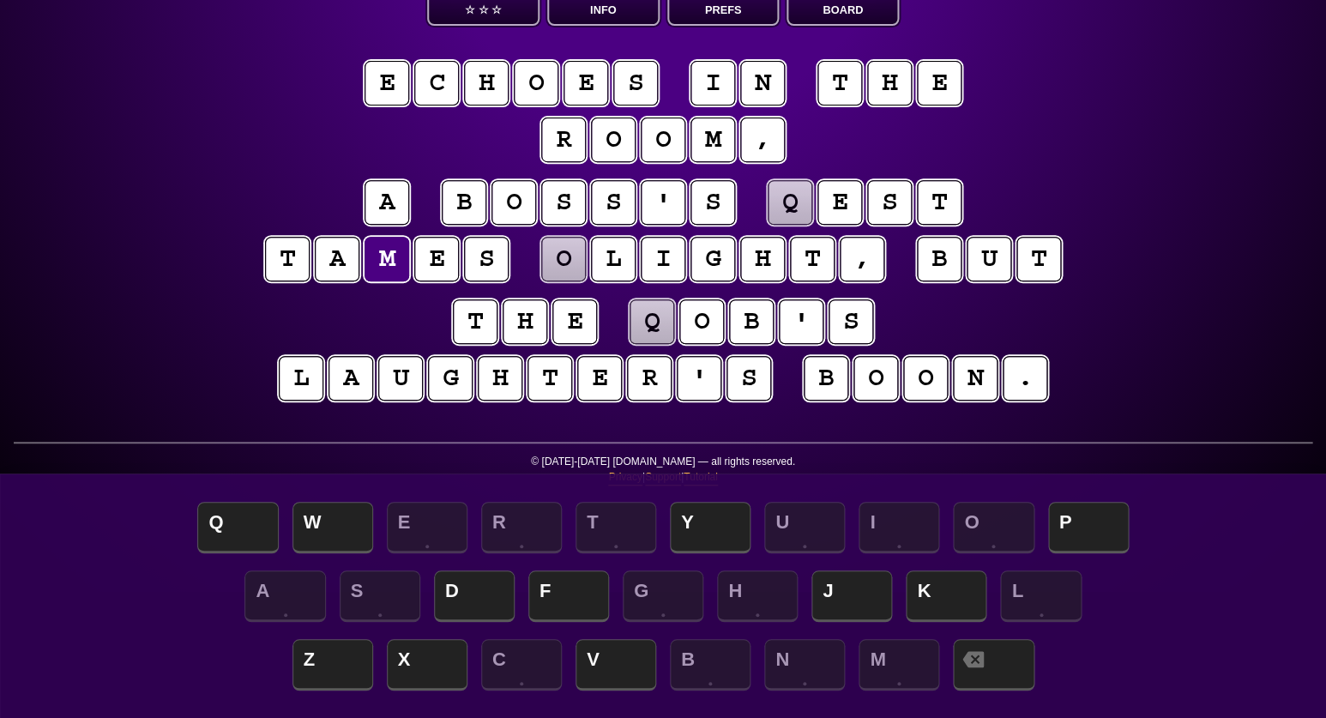
scroll to position [127, 0]
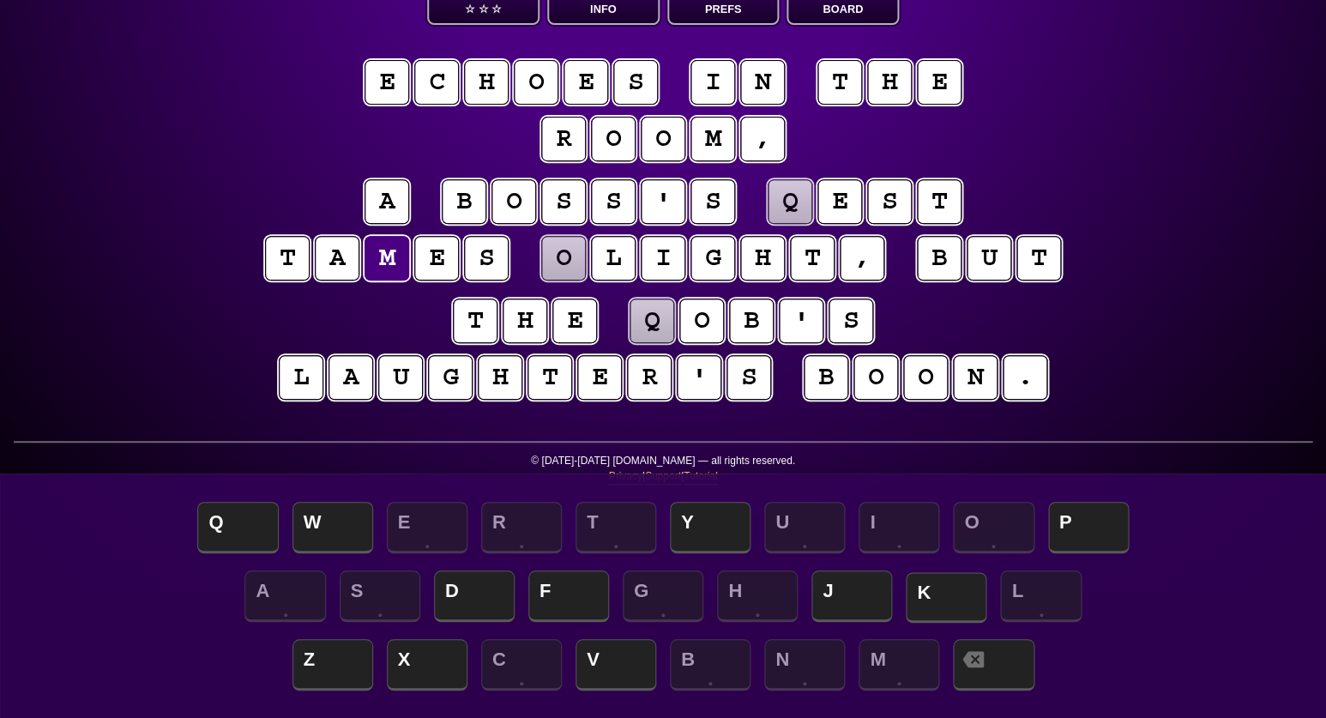
click at [957, 596] on span "K" at bounding box center [946, 597] width 81 height 51
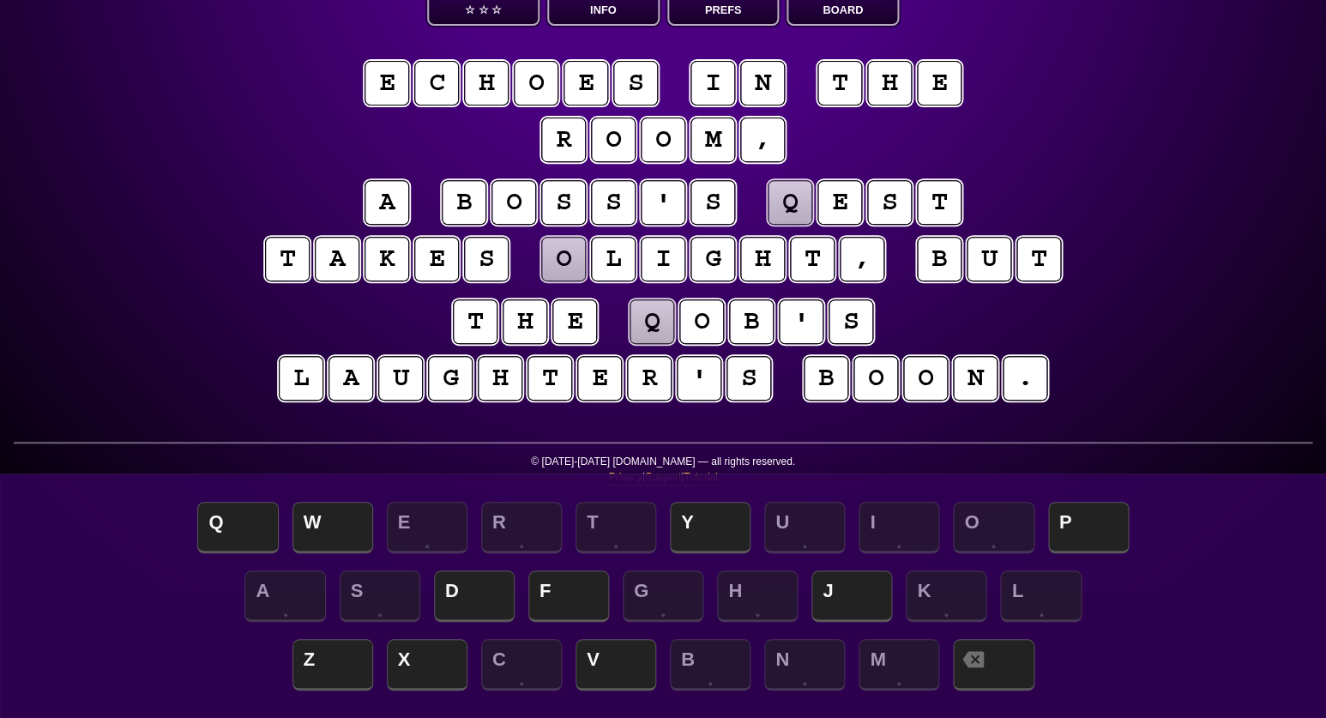
scroll to position [125, 0]
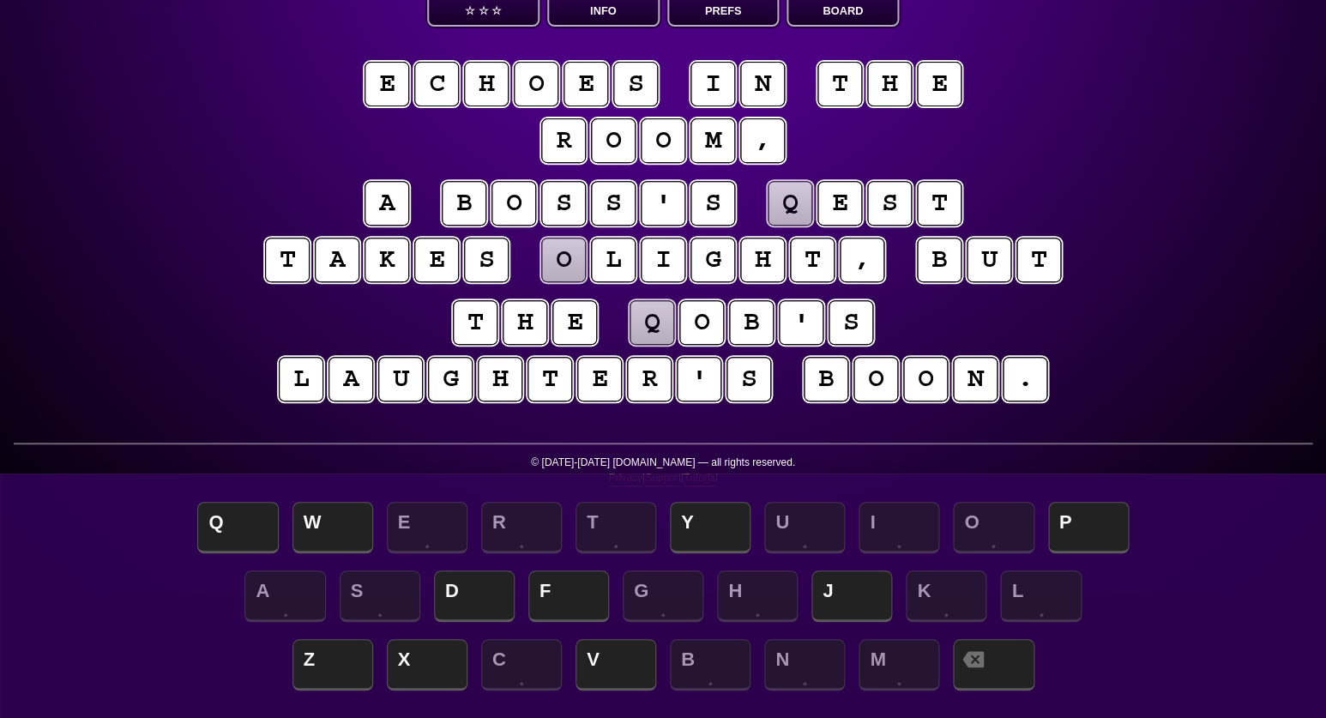
click at [793, 196] on puzzle-tile "q" at bounding box center [790, 203] width 45 height 45
click at [857, 601] on span "J" at bounding box center [852, 597] width 81 height 51
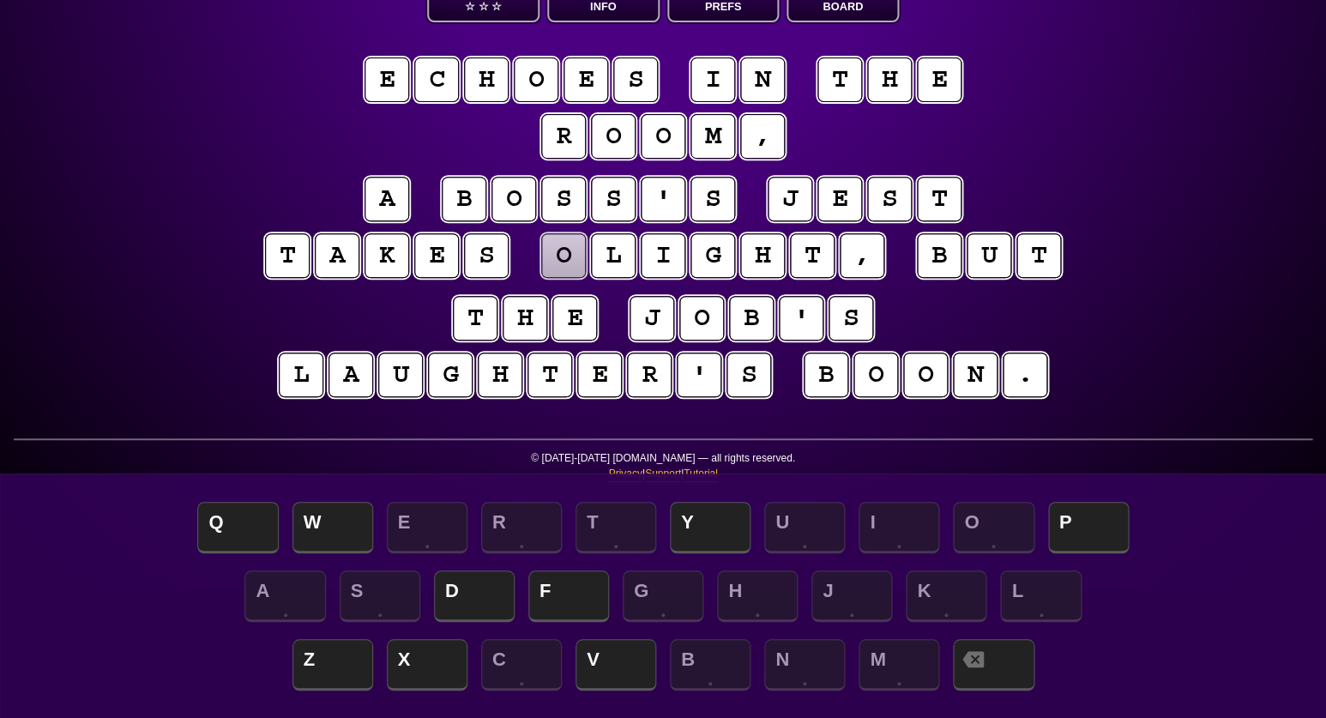
scroll to position [134, 0]
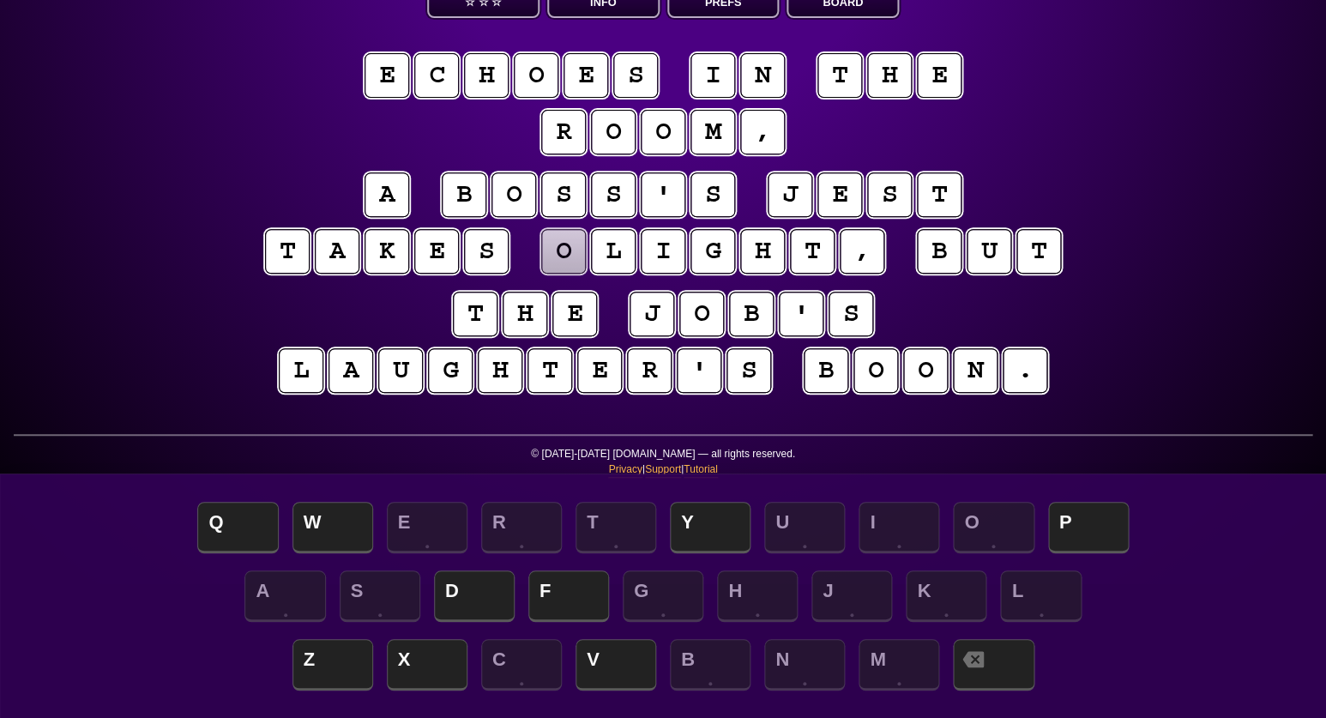
click at [566, 252] on puzzle-tile "o" at bounding box center [563, 251] width 45 height 45
click at [567, 594] on span "F" at bounding box center [568, 597] width 81 height 51
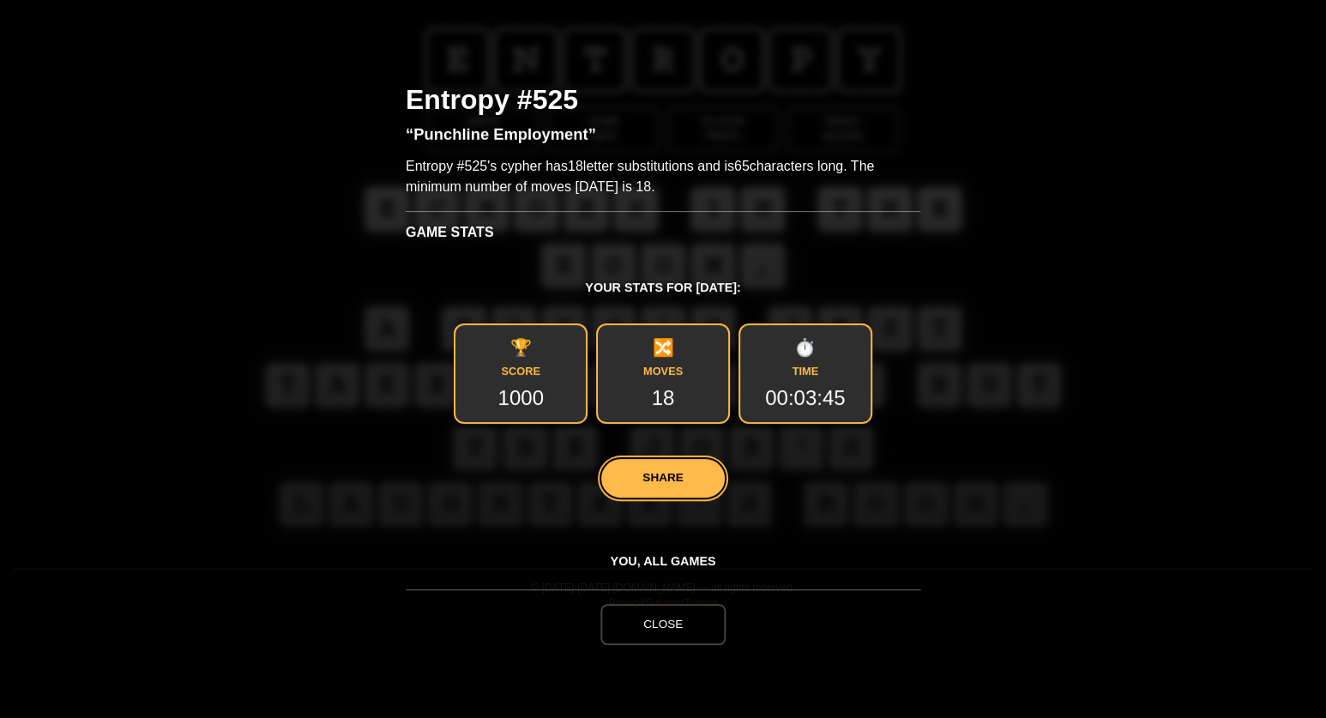
scroll to position [11, 0]
